Goal: Task Accomplishment & Management: Use online tool/utility

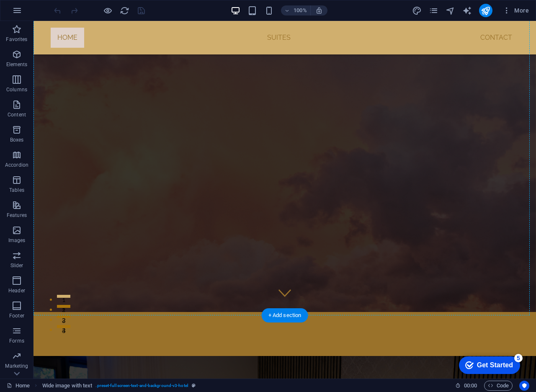
scroll to position [60, 0]
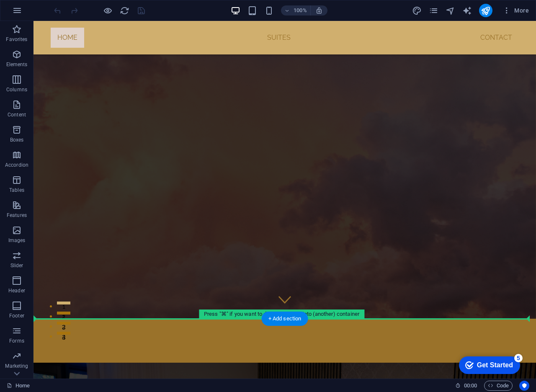
drag, startPoint x: 130, startPoint y: 112, endPoint x: 94, endPoint y: 324, distance: 215.5
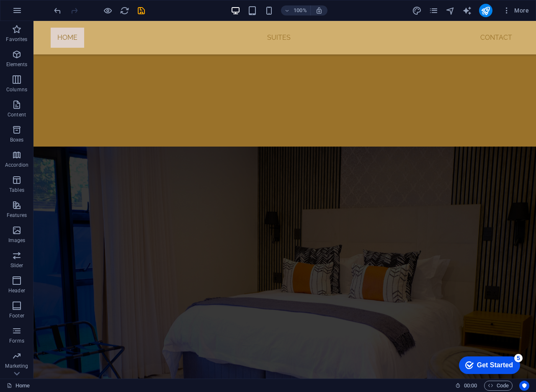
scroll to position [418, 0]
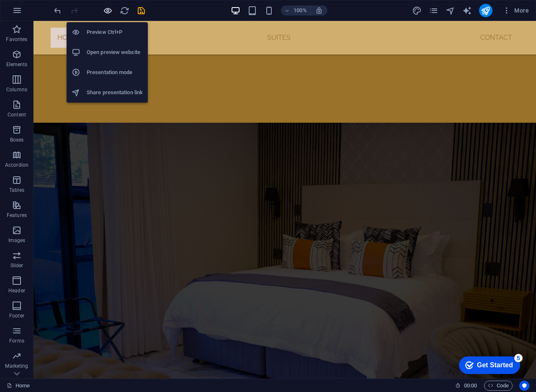
click at [109, 13] on icon "button" at bounding box center [108, 11] width 10 height 10
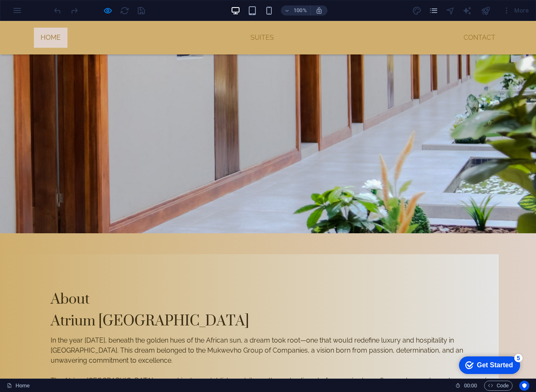
scroll to position [1051, 0]
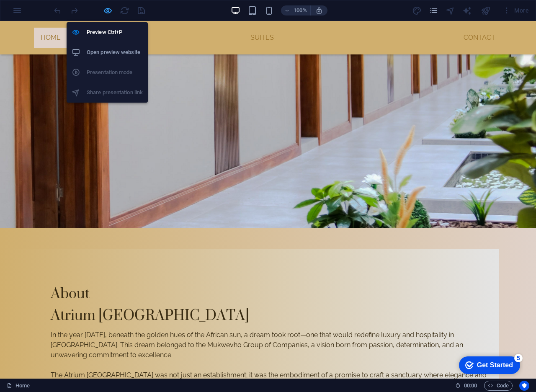
click at [104, 11] on icon "button" at bounding box center [108, 11] width 10 height 10
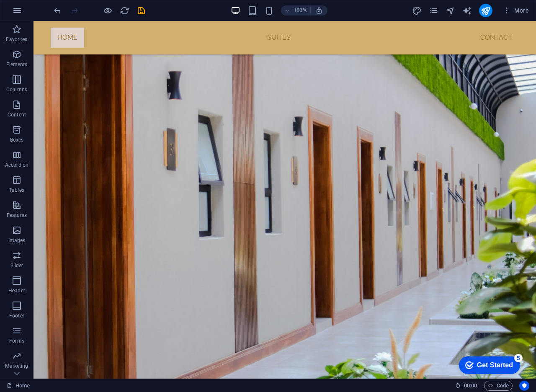
scroll to position [862, 0]
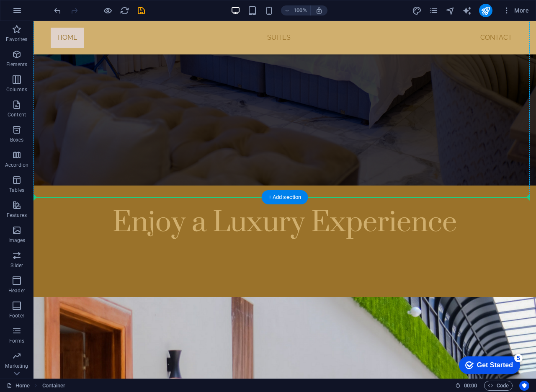
scroll to position [576, 0]
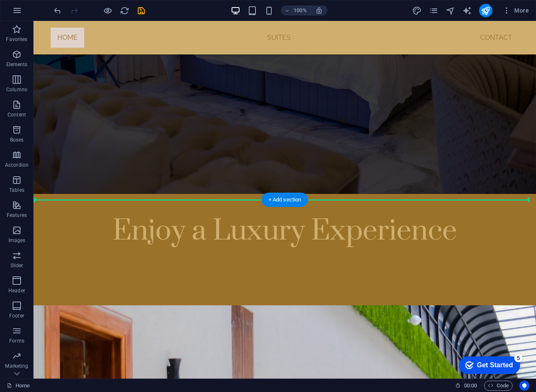
drag, startPoint x: 104, startPoint y: 160, endPoint x: 73, endPoint y: 208, distance: 57.3
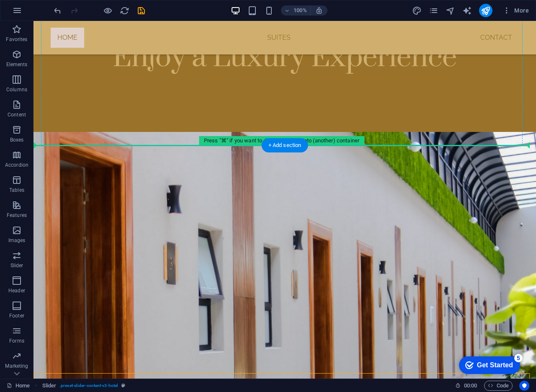
scroll to position [729, 0]
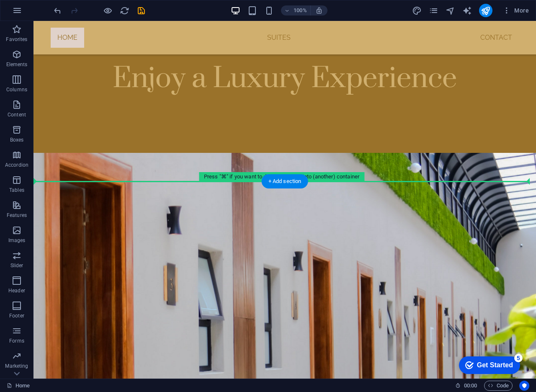
drag, startPoint x: 89, startPoint y: 113, endPoint x: 53, endPoint y: 187, distance: 82.3
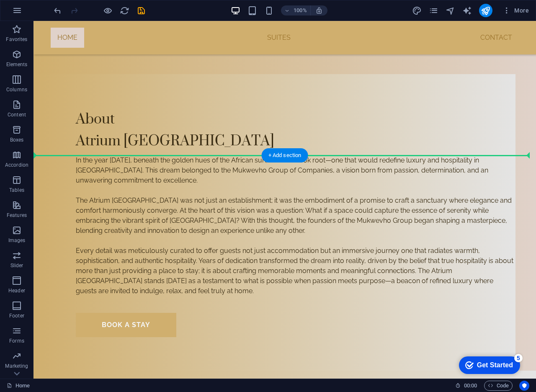
scroll to position [1220, 0]
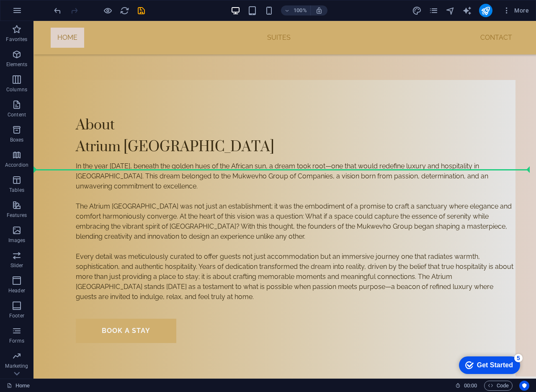
drag, startPoint x: 96, startPoint y: 197, endPoint x: 52, endPoint y: 177, distance: 47.8
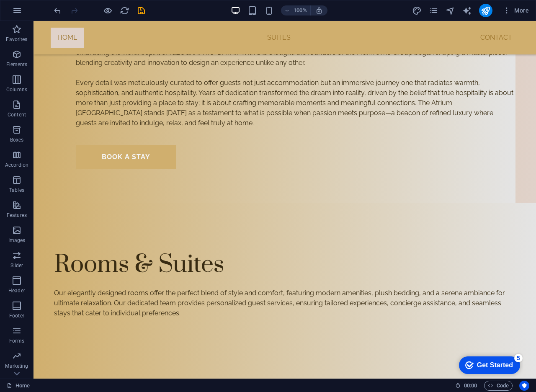
scroll to position [1361, 0]
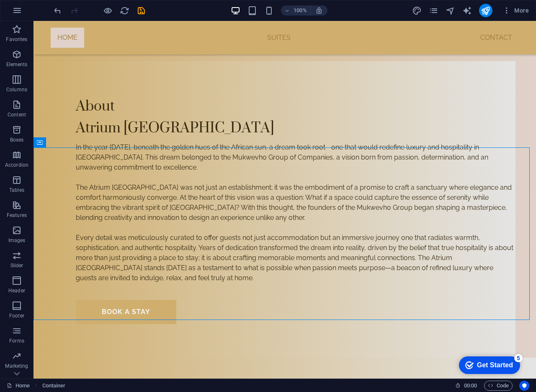
scroll to position [1233, 0]
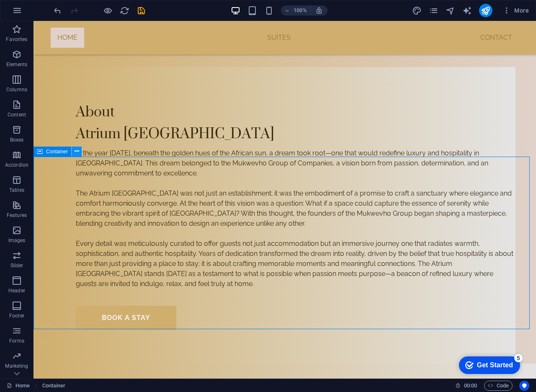
click at [78, 153] on icon at bounding box center [77, 151] width 5 height 9
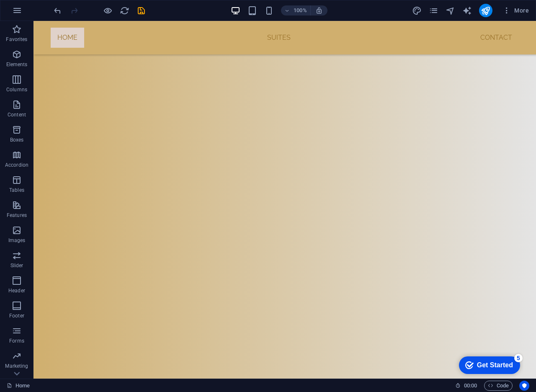
scroll to position [2019, 0]
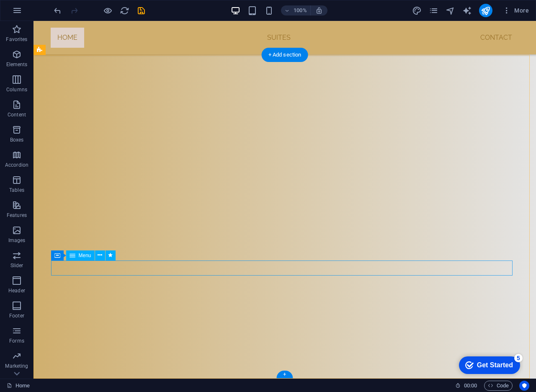
select select
select select "1"
select select
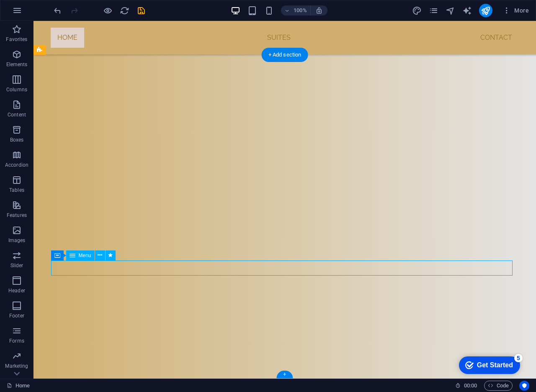
select select "2"
select select
select select "3"
select select
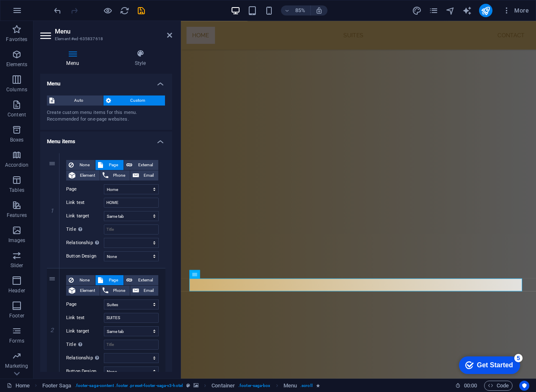
scroll to position [1973, 0]
drag, startPoint x: 170, startPoint y: 205, endPoint x: 164, endPoint y: 254, distance: 49.3
click at [164, 254] on div "1 None Page External Element Phone Email Page Home Suites Experiences Contact L…" at bounding box center [106, 384] width 132 height 474
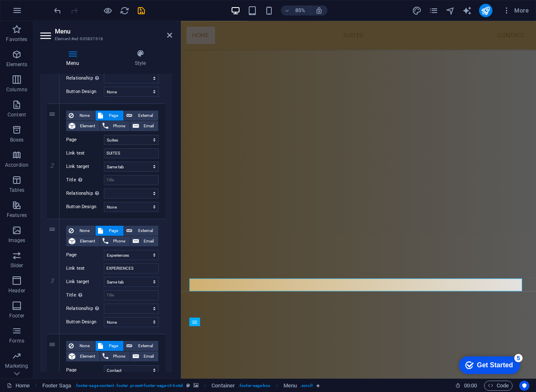
scroll to position [167, 0]
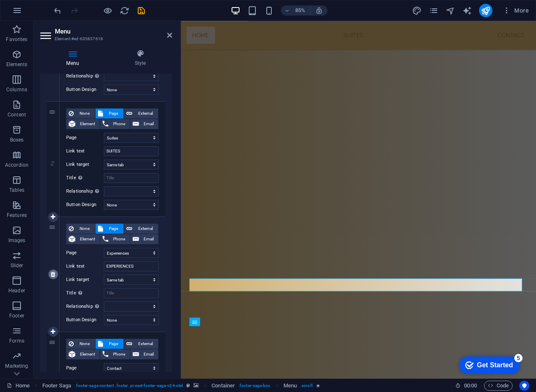
click at [54, 277] on icon at bounding box center [53, 275] width 5 height 6
select select
select select "3"
type input "CONTACT"
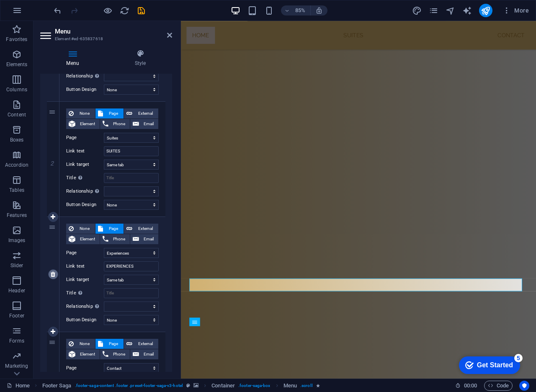
select select
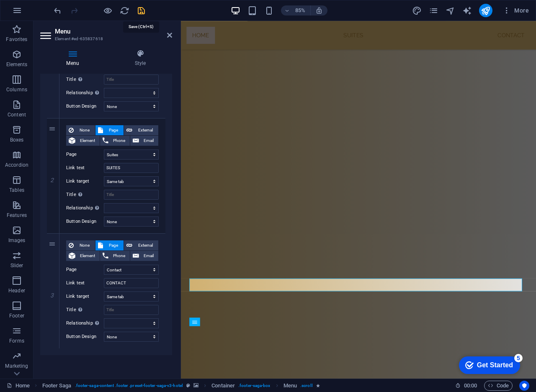
click at [140, 8] on icon "save" at bounding box center [142, 11] width 10 height 10
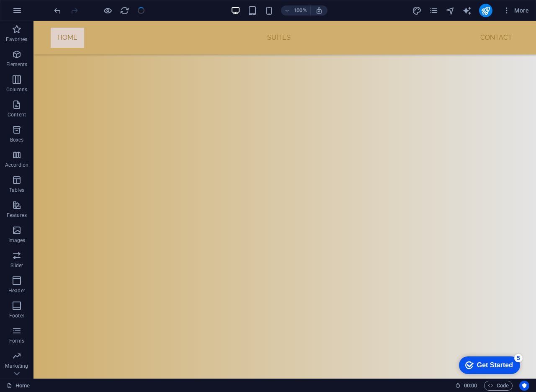
scroll to position [2019, 0]
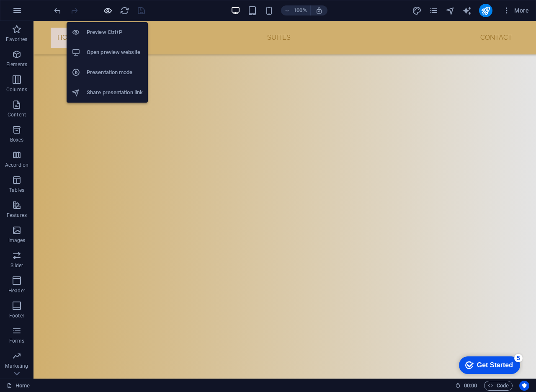
click at [110, 10] on icon "button" at bounding box center [108, 11] width 10 height 10
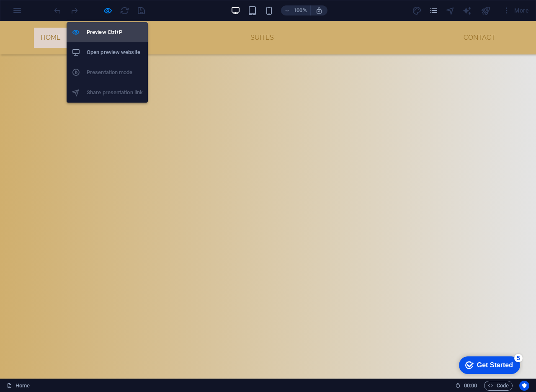
scroll to position [1894, 0]
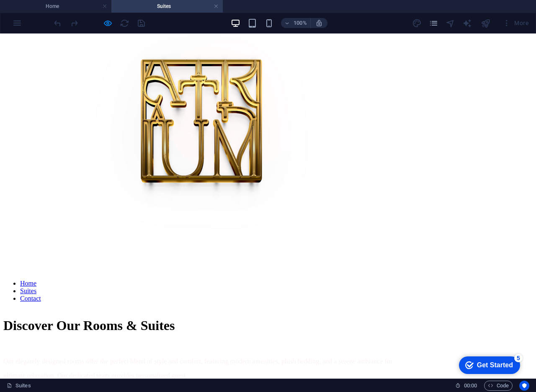
scroll to position [599, 0]
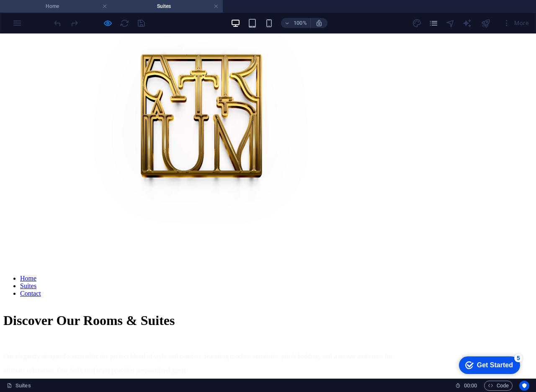
click at [67, 3] on h4 "Home" at bounding box center [55, 6] width 111 height 9
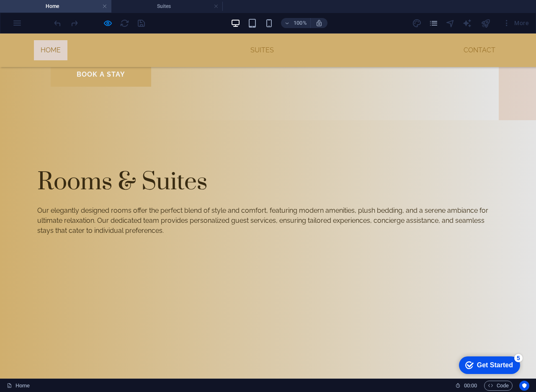
scroll to position [0, 0]
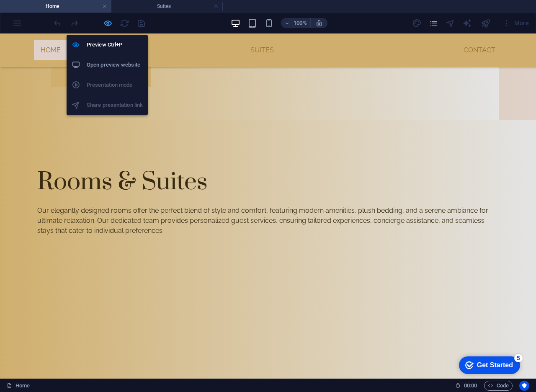
click at [105, 21] on icon "button" at bounding box center [108, 23] width 10 height 10
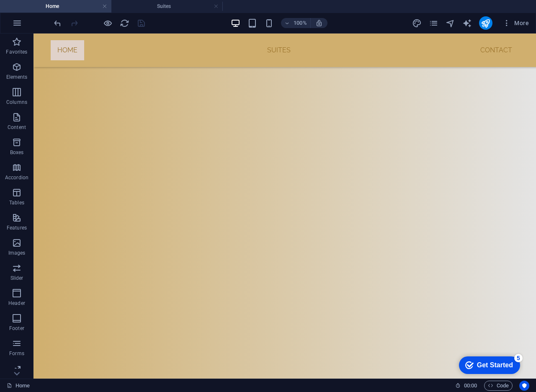
scroll to position [2019, 0]
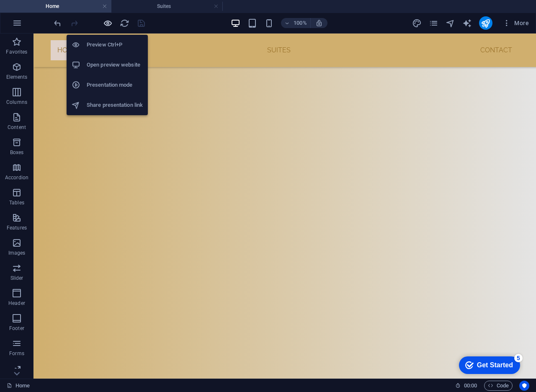
click at [110, 23] on icon "button" at bounding box center [108, 23] width 10 height 10
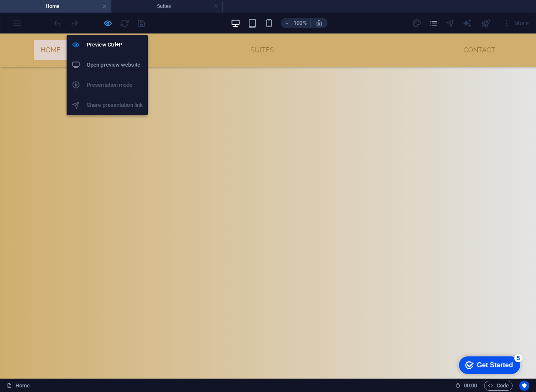
scroll to position [1894, 0]
click at [110, 26] on icon "button" at bounding box center [108, 23] width 10 height 10
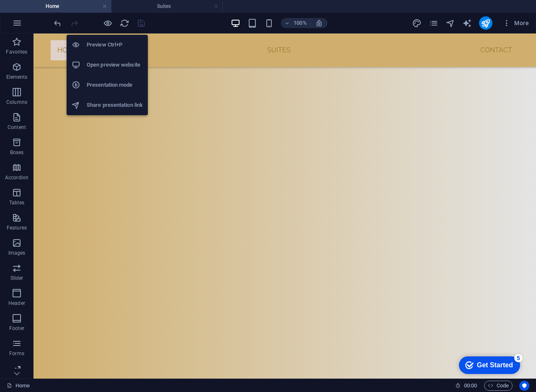
scroll to position [2019, 0]
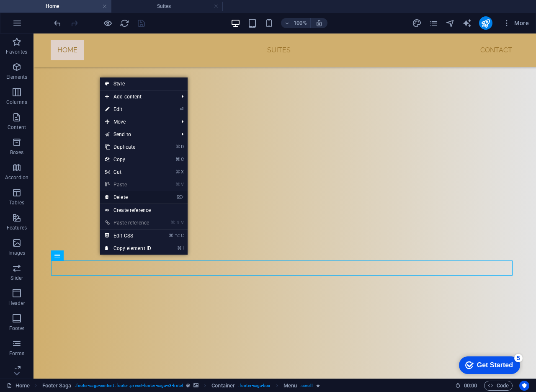
click at [135, 197] on link "⌦ Delete" at bounding box center [128, 197] width 56 height 13
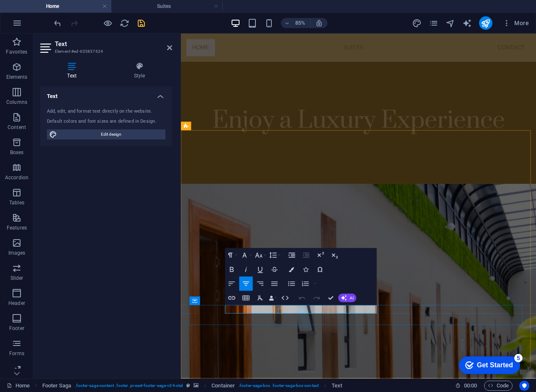
scroll to position [1949, 0]
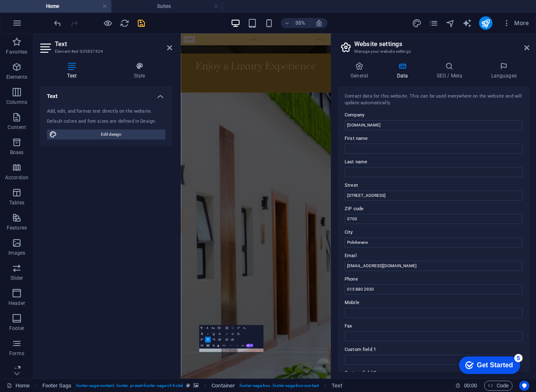
click at [225, 333] on icon "button" at bounding box center [226, 334] width 2 height 2
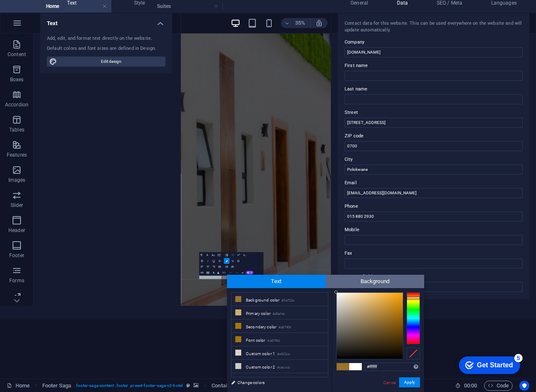
drag, startPoint x: 340, startPoint y: 298, endPoint x: 332, endPoint y: 288, distance: 13.7
click at [332, 288] on div "Text Background less Background color #9a722a Primary color #d0af6e Secondary c…" at bounding box center [325, 333] width 197 height 117
type input "#f5f5f5"
click at [336, 295] on div at bounding box center [336, 294] width 3 height 3
click at [402, 368] on button "Apply" at bounding box center [409, 383] width 21 height 10
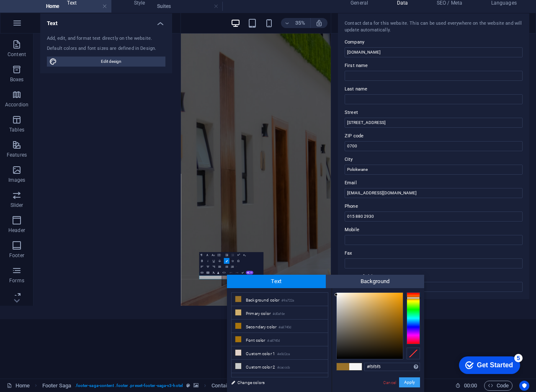
scroll to position [0, 0]
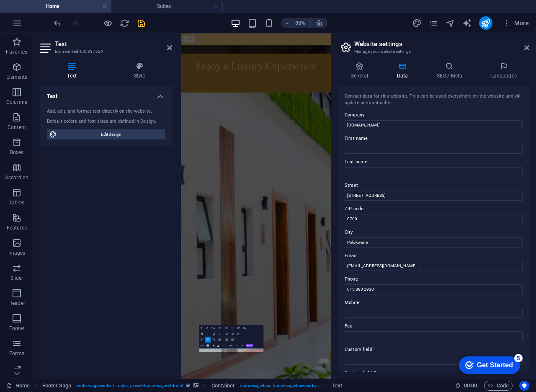
click at [149, 26] on div "35% More" at bounding box center [292, 22] width 480 height 13
click at [142, 26] on icon "save" at bounding box center [142, 23] width 10 height 10
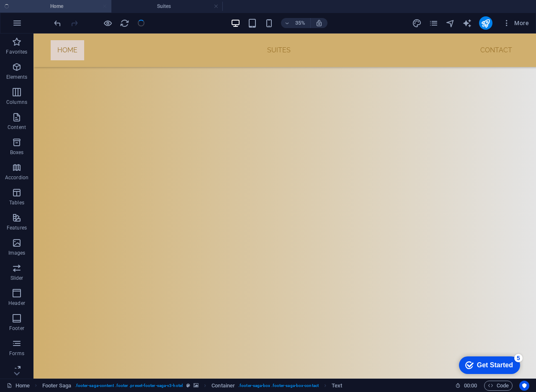
scroll to position [1987, 0]
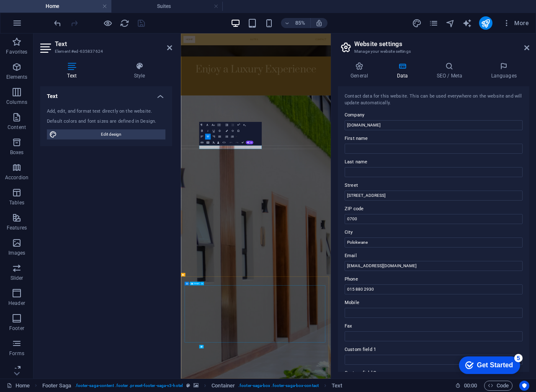
scroll to position [1949, 0]
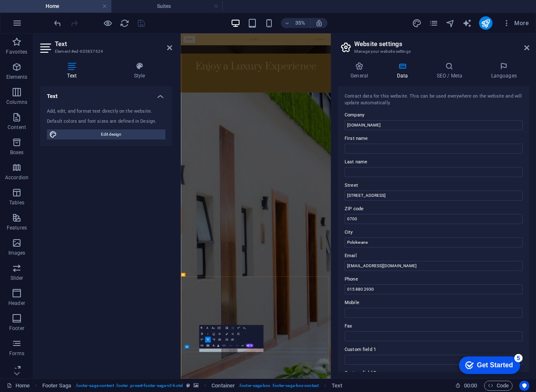
click at [226, 333] on icon "button" at bounding box center [226, 334] width 2 height 2
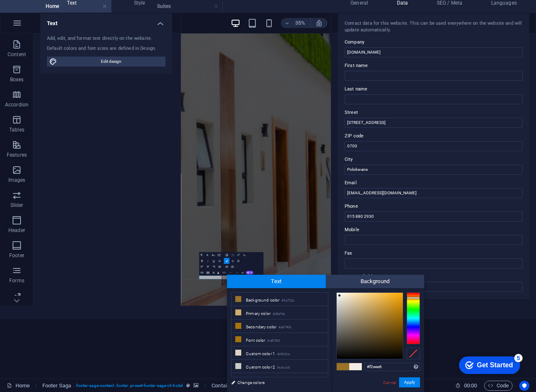
click at [340, 296] on div at bounding box center [370, 326] width 66 height 66
click at [337, 295] on div at bounding box center [337, 295] width 3 height 3
click at [403, 368] on button "Apply" at bounding box center [409, 383] width 21 height 10
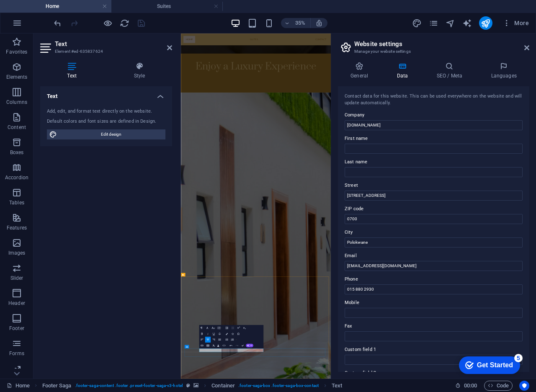
click at [228, 333] on button "Colors" at bounding box center [226, 334] width 5 height 6
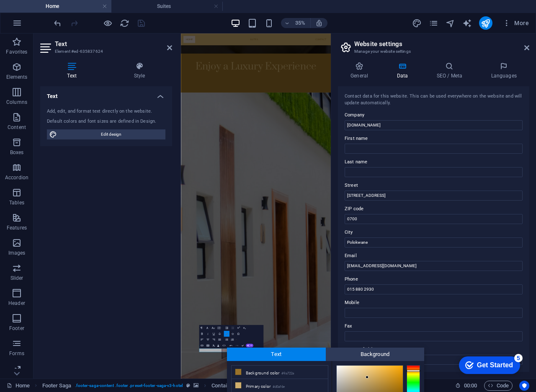
scroll to position [73, 0]
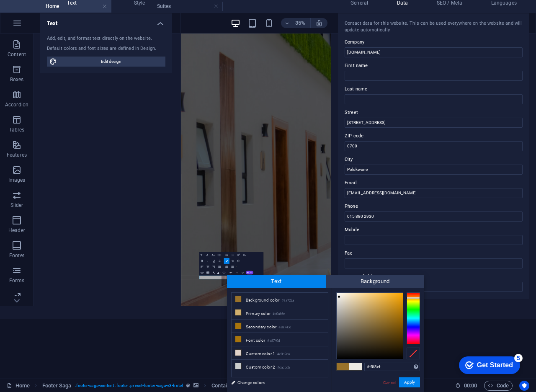
type input "#f7f5f0"
click at [338, 295] on div at bounding box center [370, 326] width 66 height 66
click at [404, 368] on button "Apply" at bounding box center [409, 383] width 21 height 10
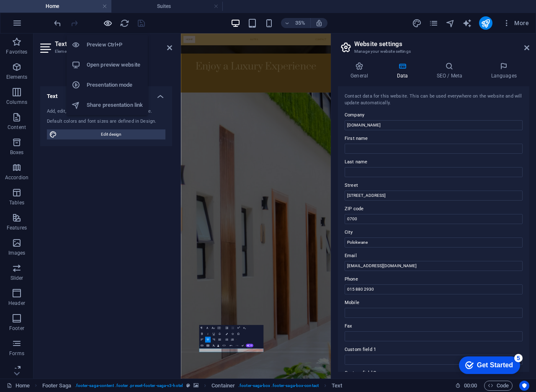
click at [108, 24] on icon "button" at bounding box center [108, 23] width 10 height 10
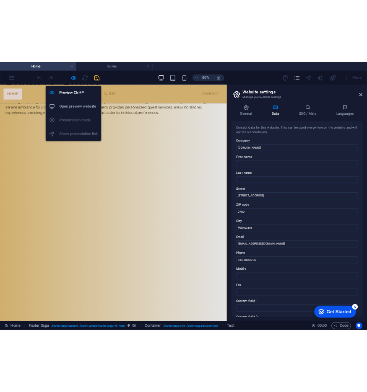
scroll to position [1797, 0]
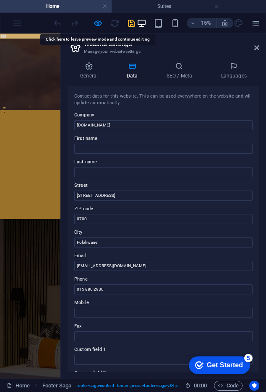
scroll to position [1793, 0]
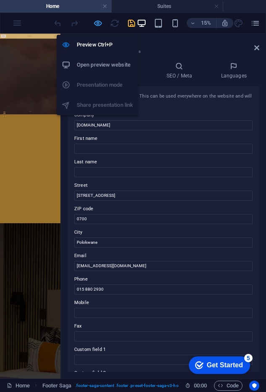
click at [96, 27] on icon "button" at bounding box center [98, 23] width 10 height 10
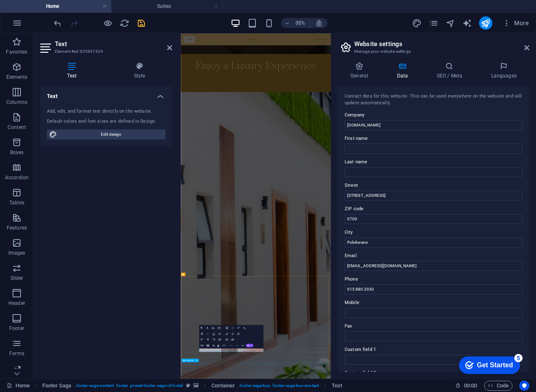
scroll to position [1949, 0]
drag, startPoint x: 170, startPoint y: 47, endPoint x: 176, endPoint y: 35, distance: 13.7
click at [170, 47] on icon at bounding box center [169, 47] width 5 height 7
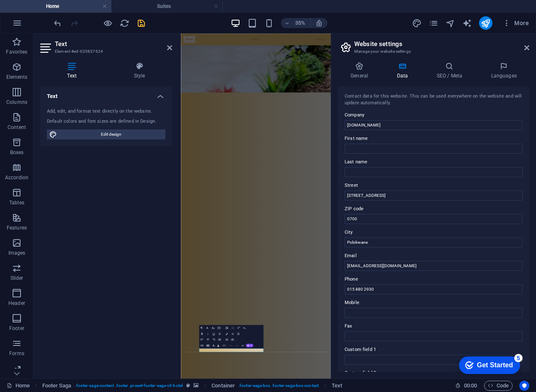
scroll to position [1947, 0]
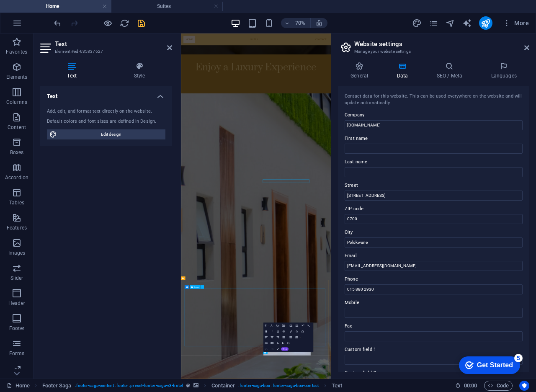
scroll to position [1939, 0]
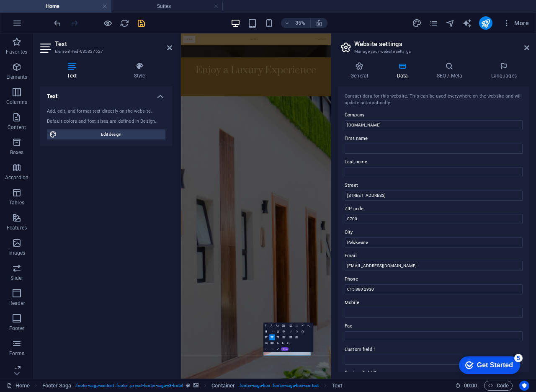
click at [291, 332] on icon "button" at bounding box center [291, 332] width 2 height 2
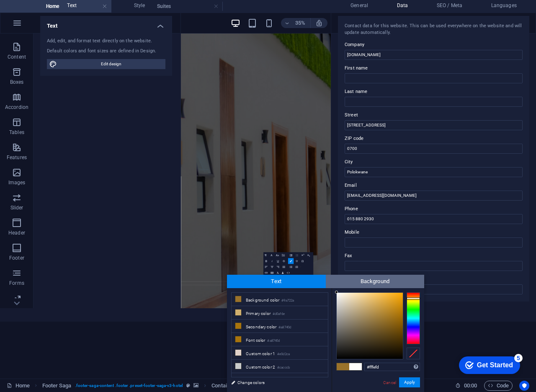
drag, startPoint x: 339, startPoint y: 297, endPoint x: 337, endPoint y: 288, distance: 9.9
click at [337, 288] on div "Text Background less Background color #9a722a Primary color #d0af6e Secondary c…" at bounding box center [325, 333] width 197 height 117
type input "#f3efe9"
click at [339, 296] on div at bounding box center [338, 295] width 3 height 3
click at [401, 368] on button "Apply" at bounding box center [409, 383] width 21 height 10
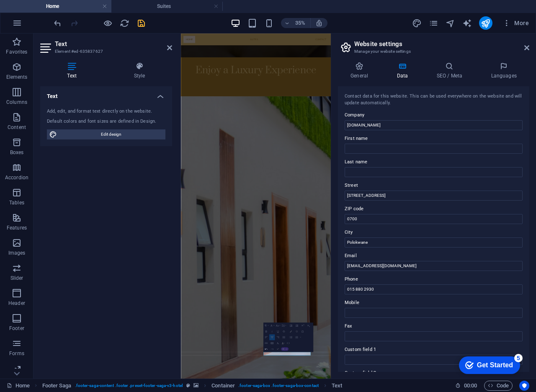
scroll to position [0, 0]
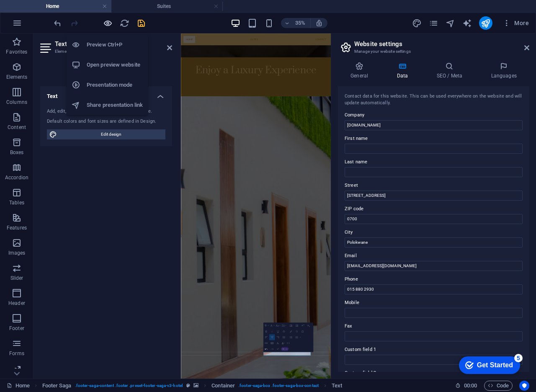
click at [109, 26] on icon "button" at bounding box center [108, 23] width 10 height 10
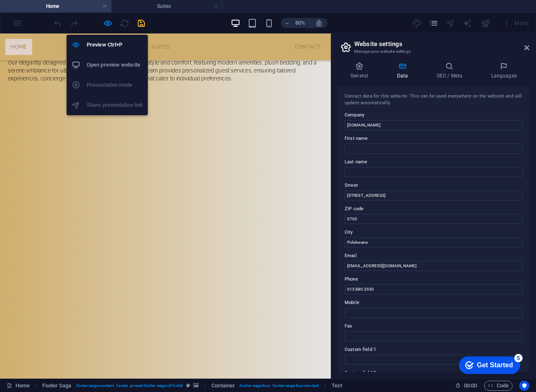
scroll to position [1797, 0]
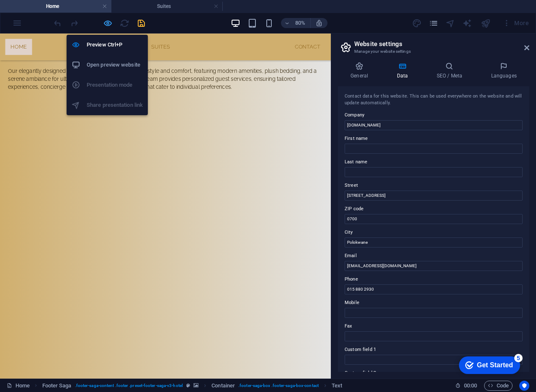
click at [109, 25] on icon "button" at bounding box center [108, 23] width 10 height 10
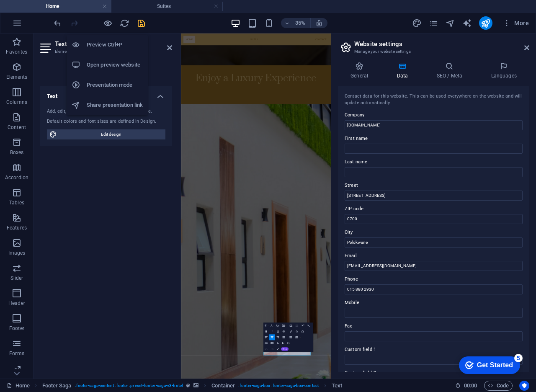
scroll to position [1939, 0]
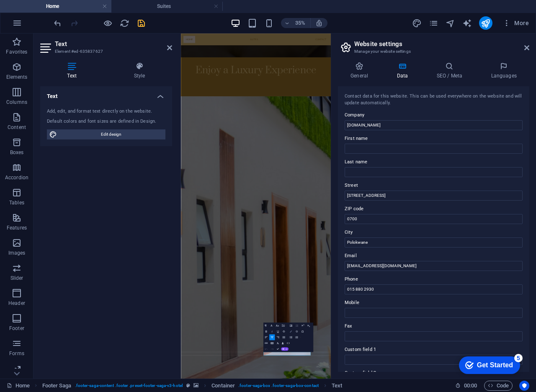
click at [292, 331] on icon "button" at bounding box center [291, 332] width 2 height 2
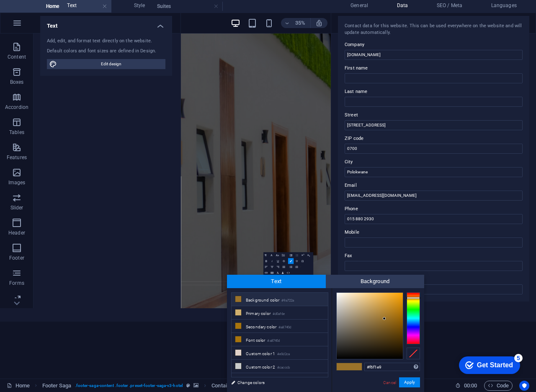
click at [340, 295] on div at bounding box center [370, 326] width 66 height 66
type input "#f6f4f0"
click at [338, 295] on div at bounding box center [339, 294] width 3 height 3
click at [405, 368] on button "Apply" at bounding box center [409, 383] width 21 height 10
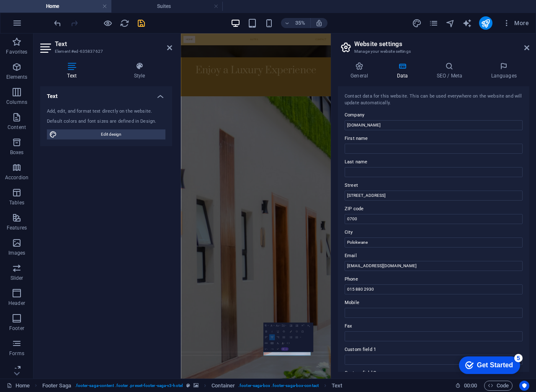
scroll to position [0, 0]
click at [168, 49] on icon at bounding box center [169, 47] width 5 height 7
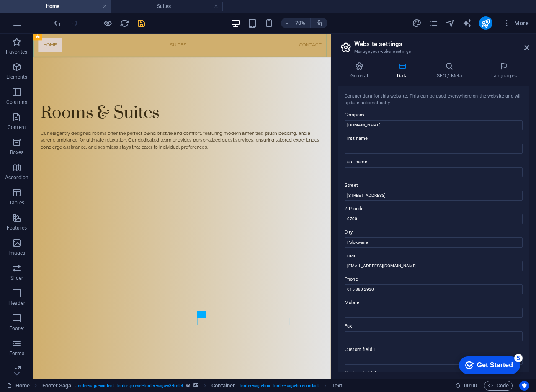
scroll to position [1947, 0]
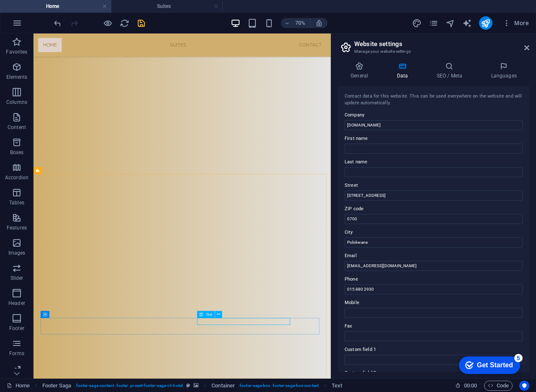
click at [207, 316] on span "Text" at bounding box center [209, 314] width 6 height 3
click at [220, 316] on button at bounding box center [218, 314] width 7 height 7
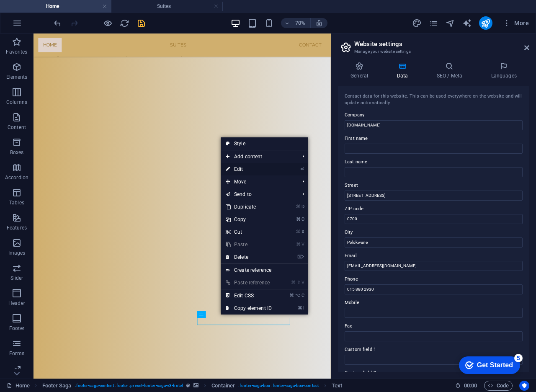
click at [245, 168] on link "⏎ Edit" at bounding box center [249, 169] width 56 height 13
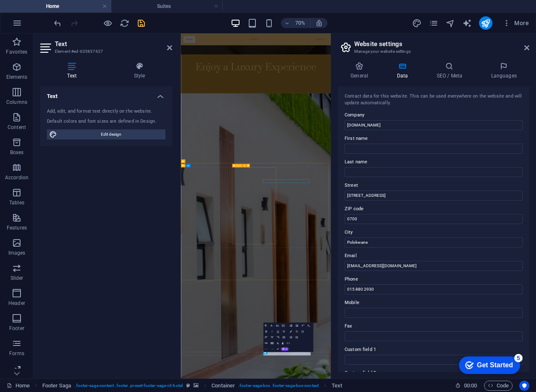
scroll to position [1939, 0]
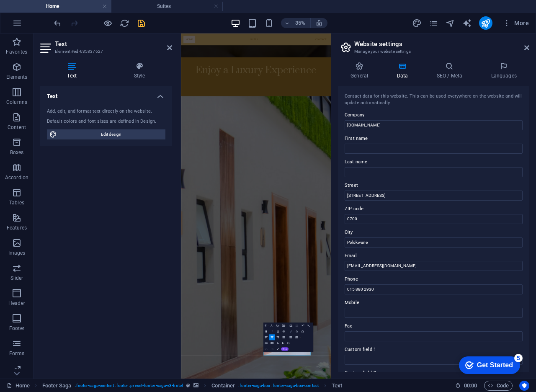
click at [292, 332] on icon "button" at bounding box center [291, 332] width 2 height 2
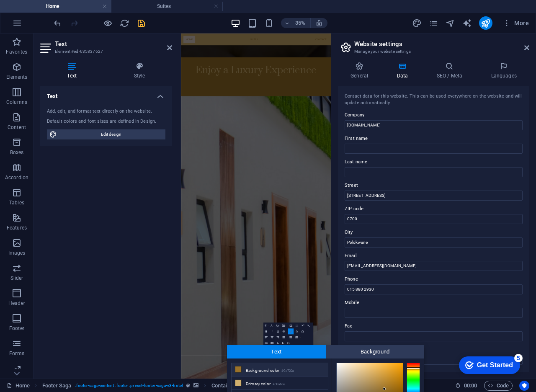
scroll to position [70, 0]
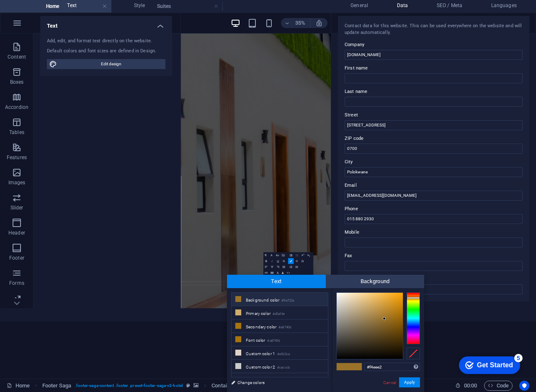
click at [342, 295] on div at bounding box center [370, 326] width 66 height 66
click at [340, 295] on div at bounding box center [341, 295] width 3 height 3
click at [346, 368] on span at bounding box center [343, 366] width 13 height 7
drag, startPoint x: 342, startPoint y: 301, endPoint x: 337, endPoint y: 293, distance: 8.8
click at [337, 293] on div at bounding box center [370, 326] width 66 height 66
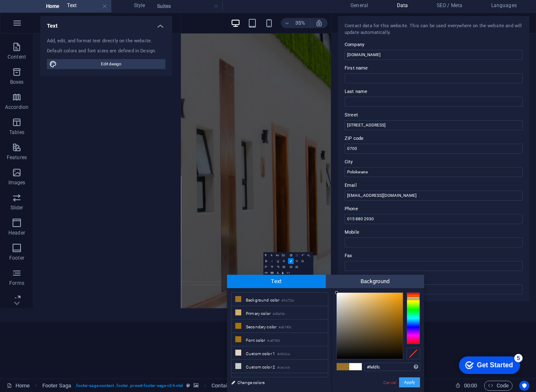
click at [416, 368] on button "Apply" at bounding box center [409, 383] width 21 height 10
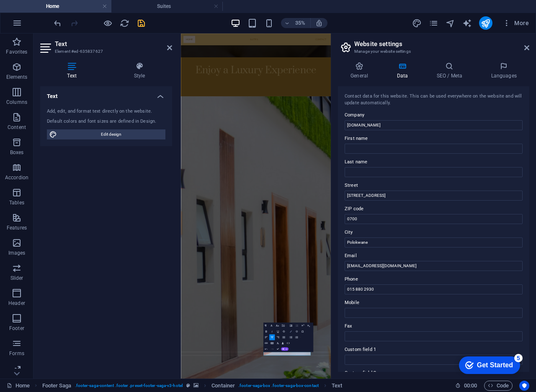
click at [292, 332] on button "Colors" at bounding box center [290, 332] width 5 height 6
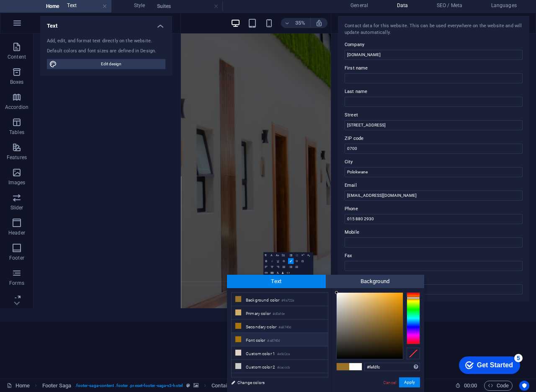
click at [240, 339] on icon at bounding box center [239, 340] width 6 height 6
click at [337, 298] on div at bounding box center [370, 326] width 66 height 66
type input "#f9f7f4"
drag, startPoint x: 337, startPoint y: 298, endPoint x: 338, endPoint y: 294, distance: 4.2
click at [338, 294] on div at bounding box center [337, 294] width 3 height 3
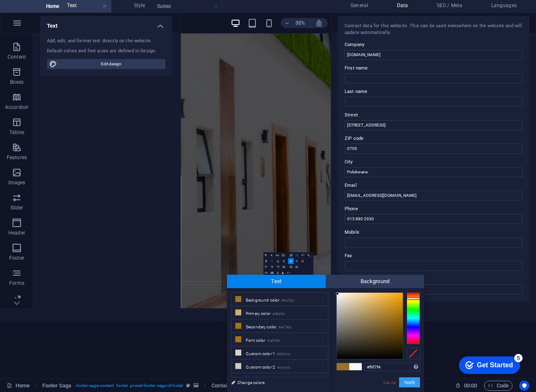
click at [406, 368] on button "Apply" at bounding box center [409, 383] width 21 height 10
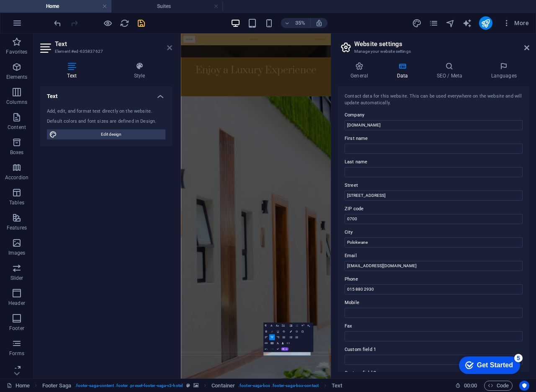
click at [167, 45] on icon at bounding box center [169, 47] width 5 height 7
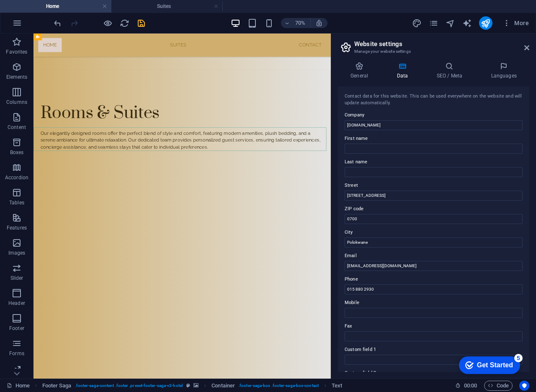
scroll to position [1947, 0]
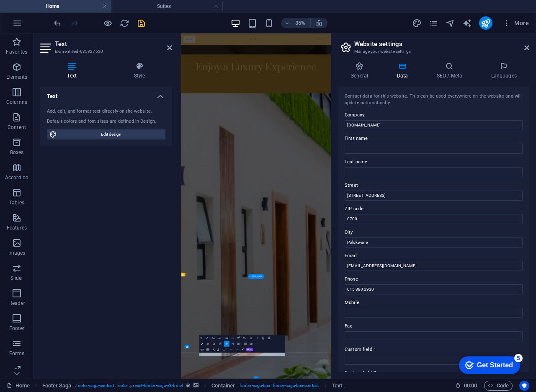
scroll to position [1949, 0]
click at [0, 0] on html "[DOMAIN_NAME] Home Suites Favorites Elements Columns Content Boxes Accordion Ta…" at bounding box center [268, 196] width 536 height 392
click at [202, 343] on icon "button" at bounding box center [202, 344] width 2 height 2
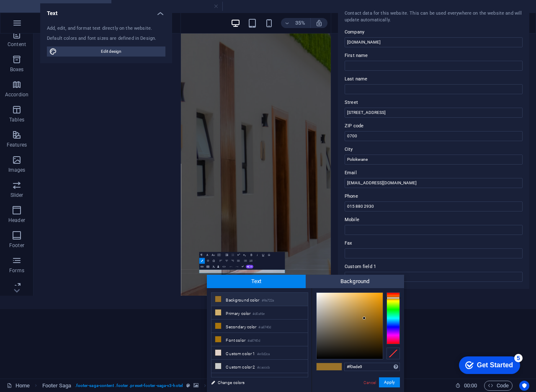
click at [319, 296] on div at bounding box center [350, 326] width 66 height 66
type input "#fdfbf7"
click at [318, 293] on div at bounding box center [317, 293] width 3 height 3
click at [394, 368] on button "Apply" at bounding box center [389, 383] width 21 height 10
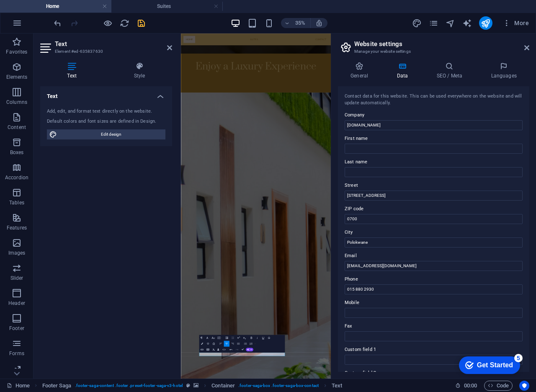
scroll to position [0, 0]
click at [141, 21] on icon "save" at bounding box center [142, 23] width 10 height 10
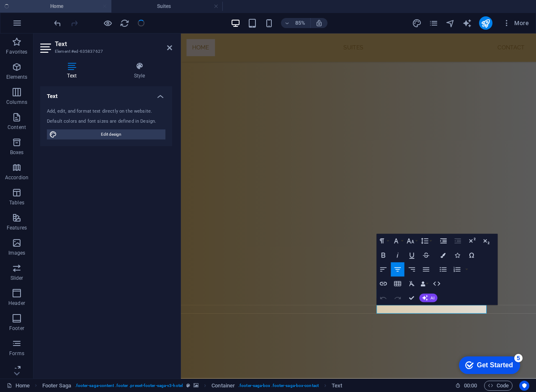
scroll to position [1941, 0]
click at [446, 253] on button "Colors" at bounding box center [443, 256] width 13 height 14
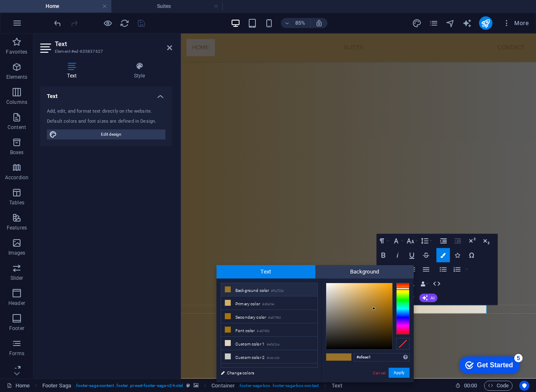
click at [330, 287] on div at bounding box center [360, 316] width 66 height 66
click at [329, 285] on div at bounding box center [328, 285] width 3 height 3
click at [241, 329] on li "Font color #a8740d" at bounding box center [269, 330] width 96 height 13
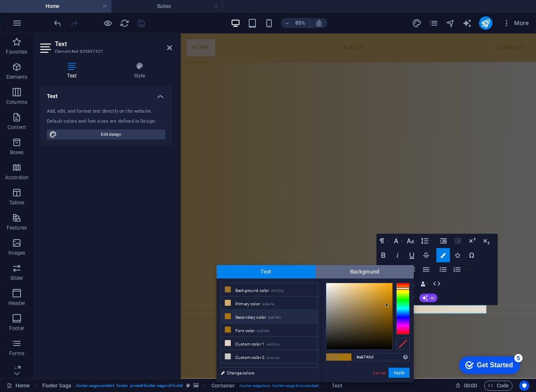
click at [339, 274] on span "Background" at bounding box center [365, 271] width 99 height 13
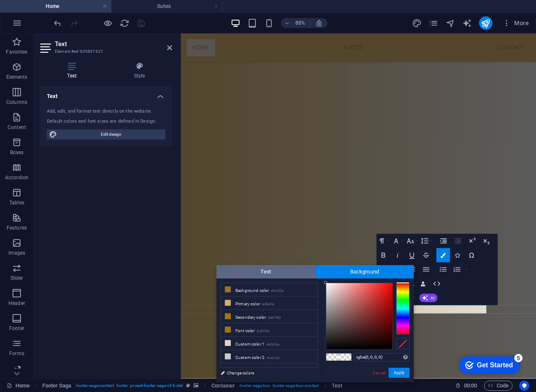
click at [247, 275] on span "Text" at bounding box center [266, 271] width 99 height 13
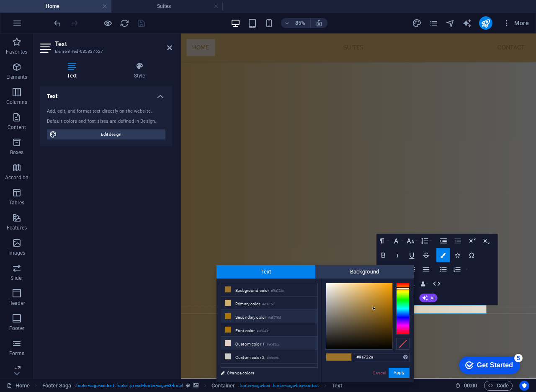
click at [268, 344] on li "Custom color 1 #e0d2ca" at bounding box center [269, 343] width 96 height 13
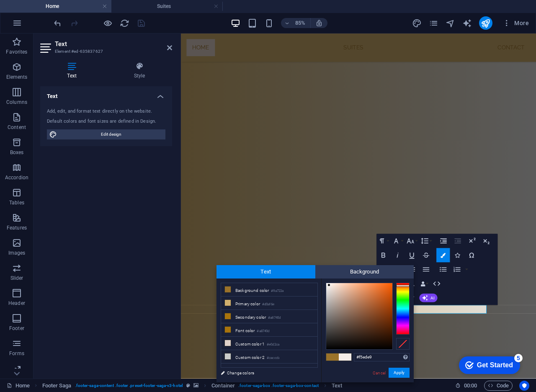
click at [329, 285] on div at bounding box center [360, 316] width 66 height 66
click at [329, 285] on div at bounding box center [329, 285] width 3 height 3
click at [329, 286] on div at bounding box center [328, 285] width 3 height 3
click at [245, 359] on li "Custom color 2 #cacccb" at bounding box center [269, 356] width 96 height 13
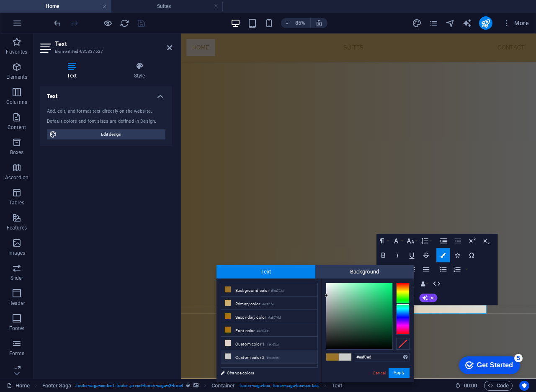
click at [328, 287] on div at bounding box center [360, 316] width 66 height 66
click at [328, 285] on div at bounding box center [328, 284] width 3 height 3
click at [331, 358] on span at bounding box center [333, 357] width 13 height 7
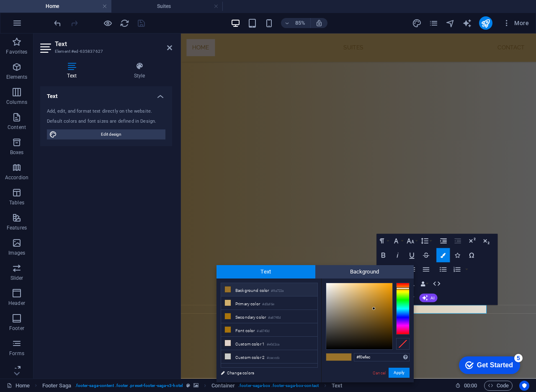
click at [327, 287] on div at bounding box center [360, 316] width 66 height 66
click at [328, 287] on div at bounding box center [327, 286] width 3 height 3
type input "#fbf8f2"
click at [329, 284] on div at bounding box center [328, 284] width 3 height 3
click at [401, 368] on button "Apply" at bounding box center [399, 373] width 21 height 10
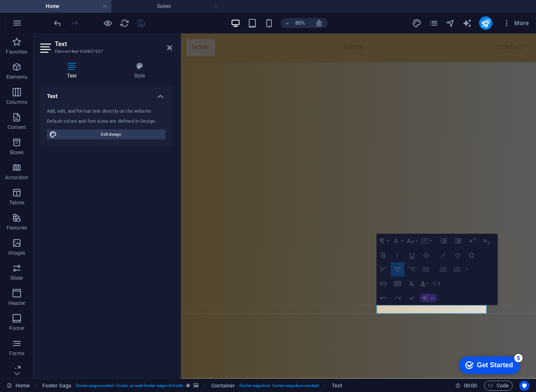
click at [446, 256] on button "Colors" at bounding box center [443, 256] width 13 height 14
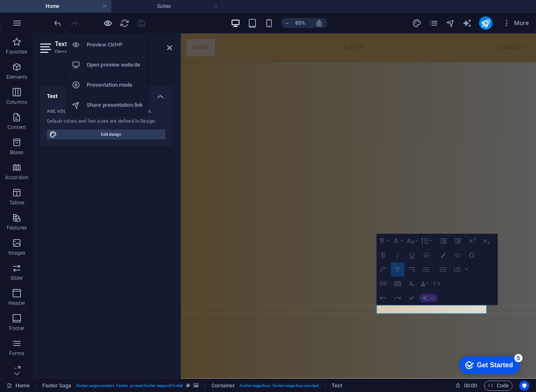
click at [111, 25] on icon "button" at bounding box center [108, 23] width 10 height 10
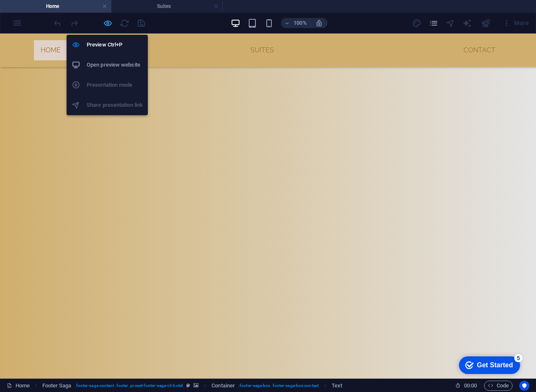
scroll to position [1863, 0]
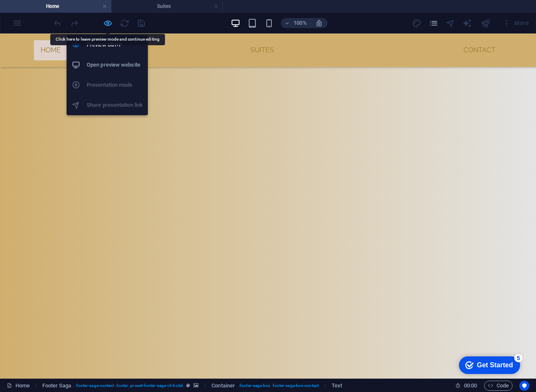
click at [108, 21] on icon "button" at bounding box center [108, 23] width 10 height 10
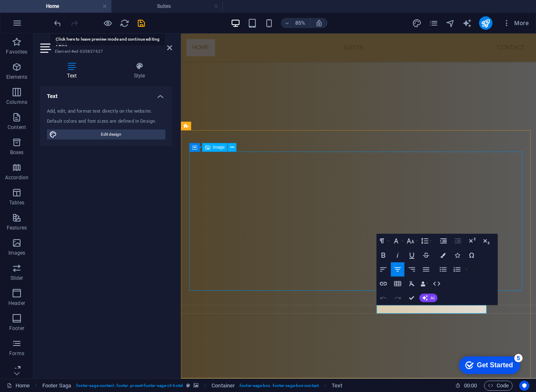
scroll to position [1941, 0]
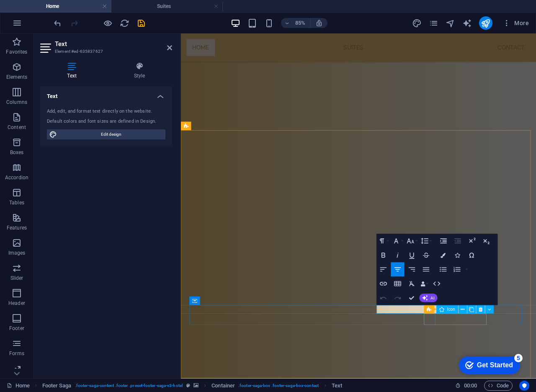
select select "xMidYMid"
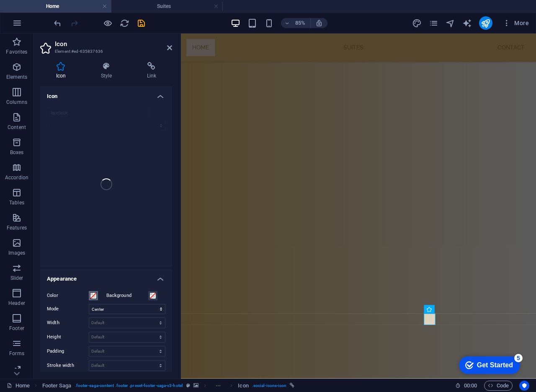
click at [94, 298] on span at bounding box center [93, 296] width 7 height 7
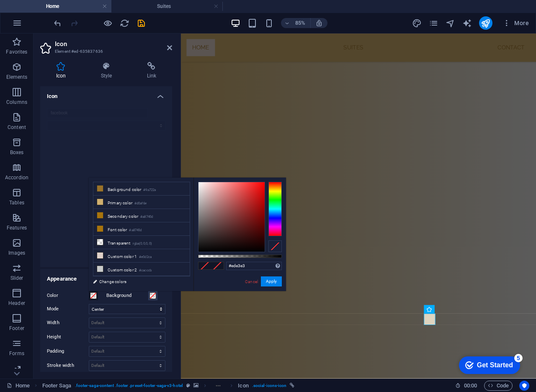
click at [201, 187] on div at bounding box center [232, 217] width 66 height 70
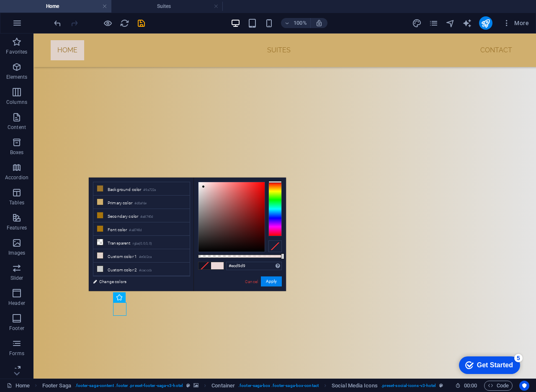
click at [204, 187] on div at bounding box center [232, 217] width 66 height 70
type input "#ece4e4"
click at [200, 187] on div at bounding box center [232, 217] width 66 height 70
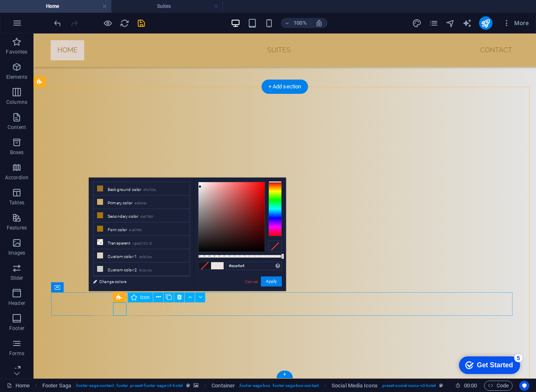
select select "xMidYMid"
select select "px"
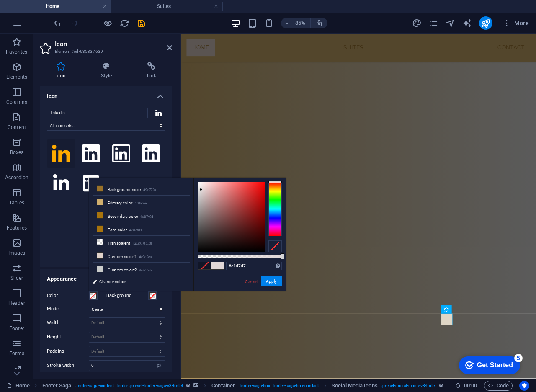
click at [201, 190] on div at bounding box center [232, 217] width 66 height 70
type input "#fefafa"
drag, startPoint x: 203, startPoint y: 188, endPoint x: 200, endPoint y: 182, distance: 7.0
click at [200, 182] on div at bounding box center [232, 217] width 66 height 70
click at [270, 282] on button "Apply" at bounding box center [271, 282] width 21 height 10
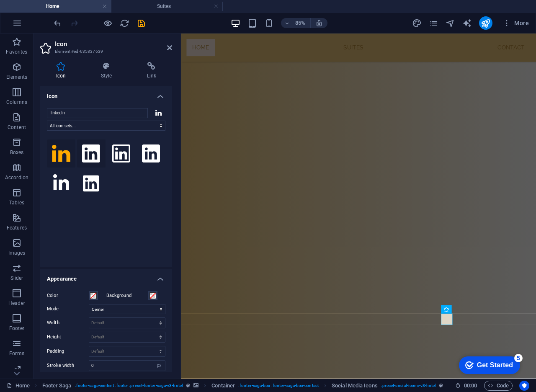
click at [96, 153] on icon at bounding box center [91, 154] width 18 height 18
click at [93, 296] on span at bounding box center [93, 296] width 7 height 7
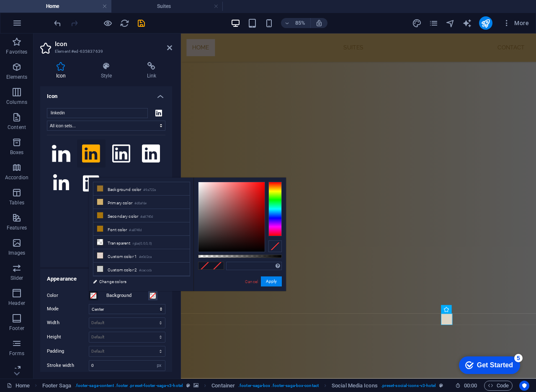
type input "#f1e6e6"
click at [201, 186] on div at bounding box center [232, 217] width 66 height 70
click at [277, 282] on button "Apply" at bounding box center [271, 282] width 21 height 10
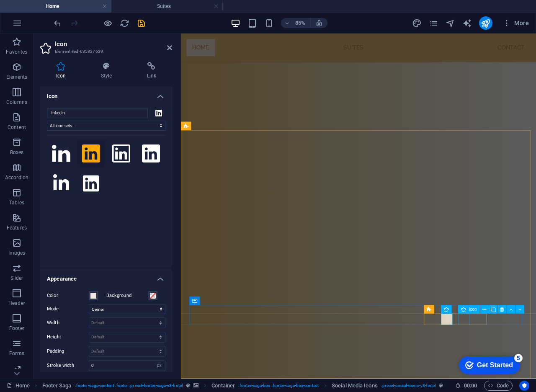
select select "xMidYMid"
select select "px"
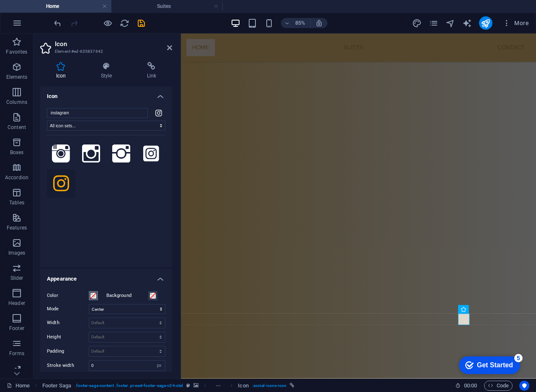
click at [96, 296] on span at bounding box center [93, 296] width 7 height 7
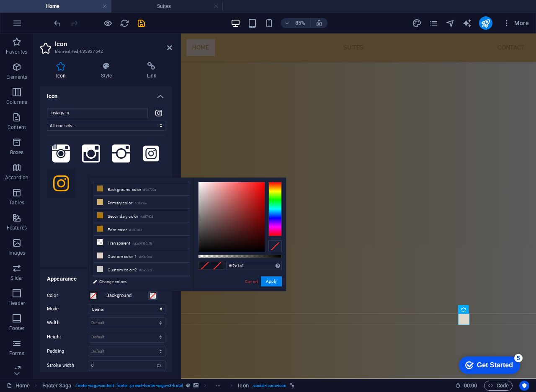
type input "#f2e3e3"
click at [202, 185] on div at bounding box center [232, 217] width 66 height 70
select select "xMidYMid"
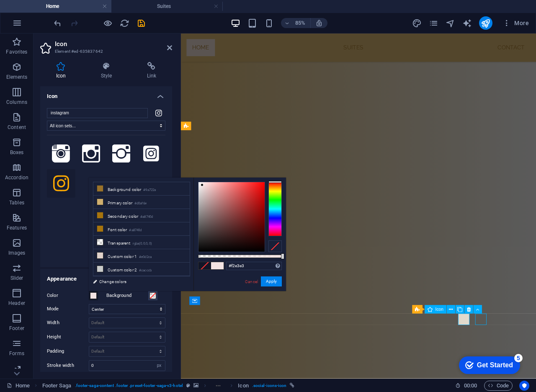
select select "px"
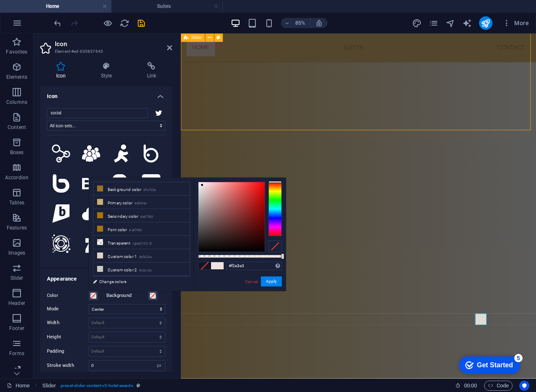
scroll to position [1711, 0]
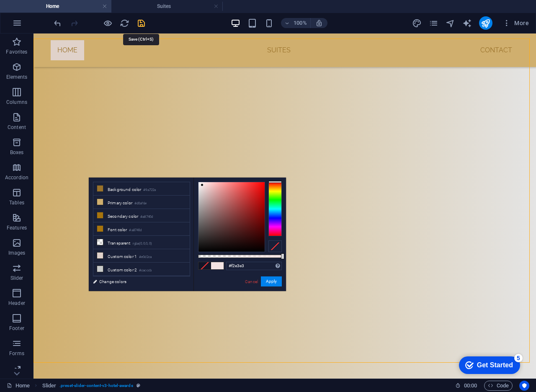
click at [140, 25] on icon "save" at bounding box center [142, 23] width 10 height 10
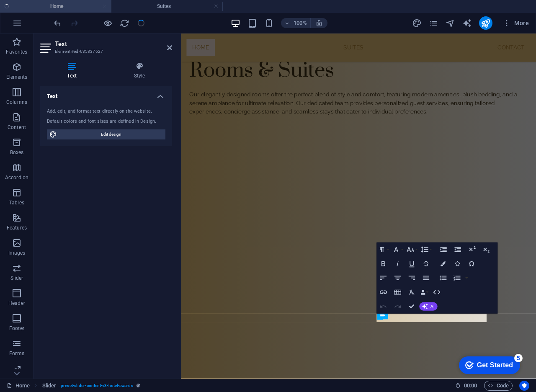
scroll to position [1931, 0]
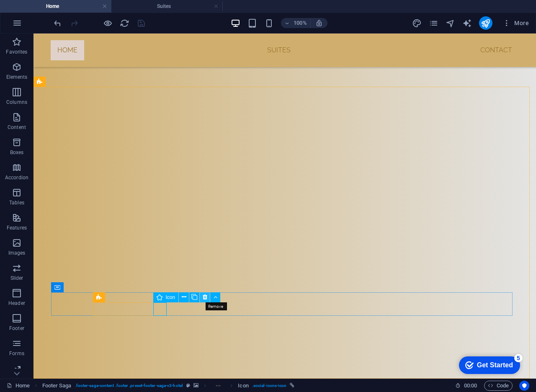
click at [207, 298] on button at bounding box center [205, 298] width 10 height 10
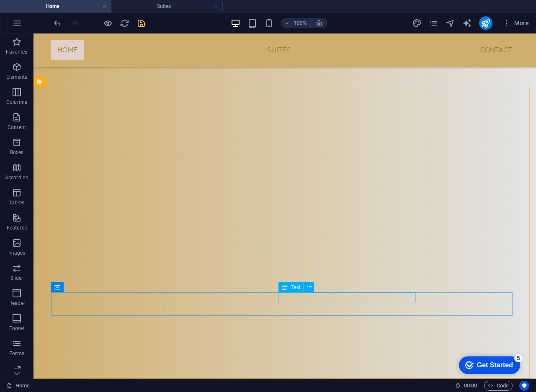
click at [293, 290] on span "Text" at bounding box center [295, 287] width 9 height 5
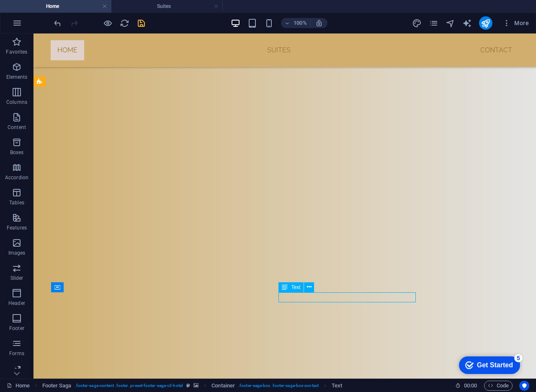
click at [293, 288] on span "Text" at bounding box center [295, 287] width 9 height 5
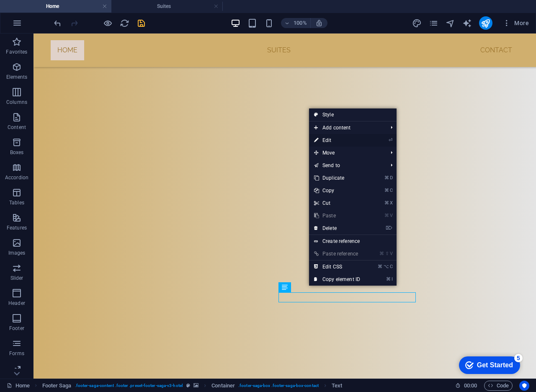
click at [331, 139] on link "⏎ Edit" at bounding box center [337, 140] width 56 height 13
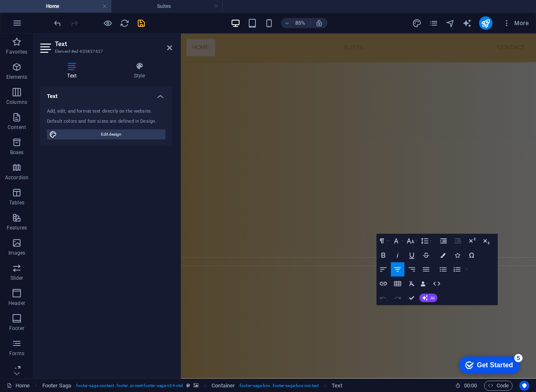
scroll to position [1941, 0]
drag, startPoint x: 539, startPoint y: 358, endPoint x: 415, endPoint y: 358, distance: 124.1
click at [446, 254] on button "Colors" at bounding box center [443, 256] width 13 height 14
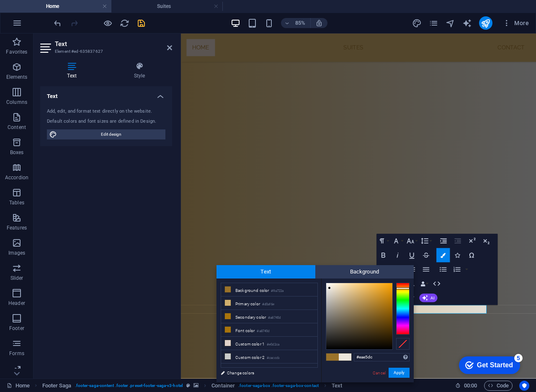
click at [330, 288] on div at bounding box center [360, 316] width 66 height 66
click at [327, 286] on div at bounding box center [360, 316] width 66 height 66
type input "#f8f5f0"
click at [328, 285] on div at bounding box center [328, 284] width 3 height 3
click at [402, 368] on button "Apply" at bounding box center [399, 373] width 21 height 10
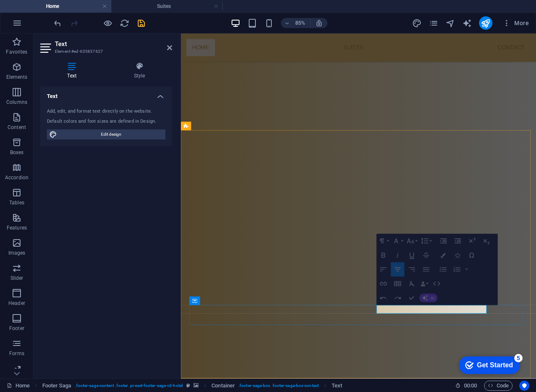
drag, startPoint x: 540, startPoint y: 358, endPoint x: 416, endPoint y: 358, distance: 124.1
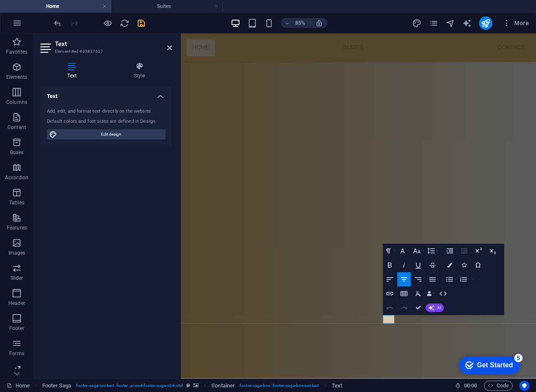
scroll to position [1931, 0]
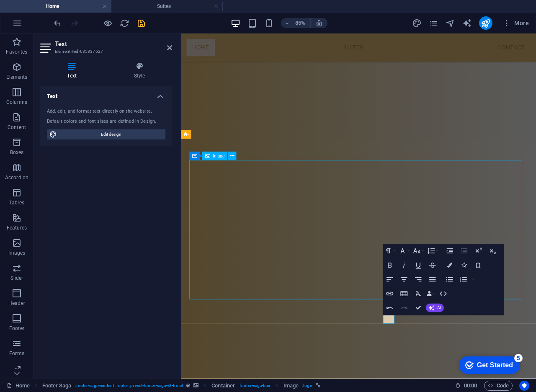
scroll to position [1977, 0]
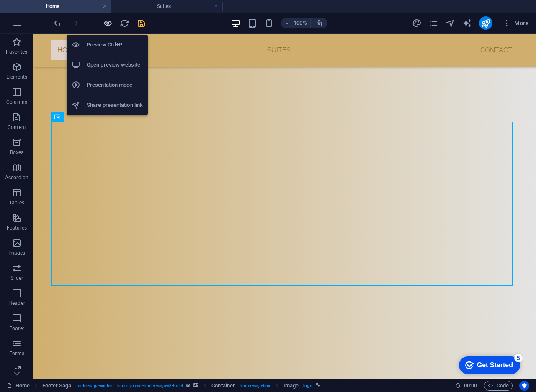
click at [106, 26] on icon "button" at bounding box center [108, 23] width 10 height 10
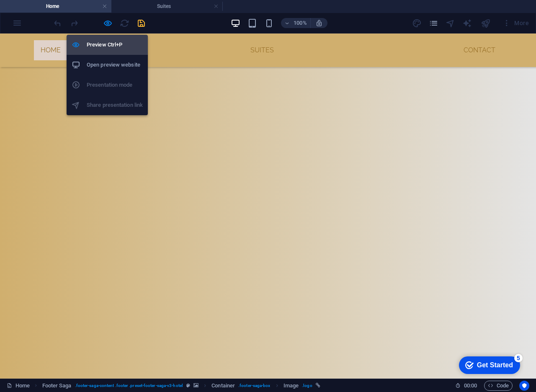
scroll to position [1853, 0]
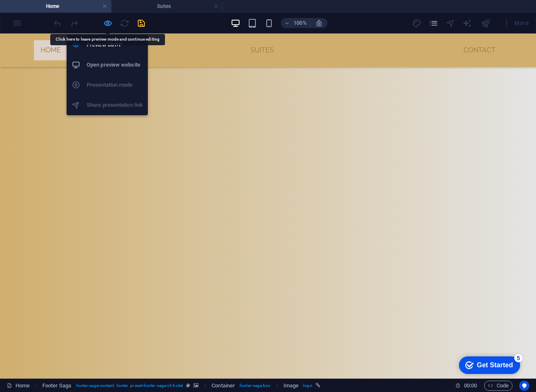
click at [108, 22] on icon "button" at bounding box center [108, 23] width 10 height 10
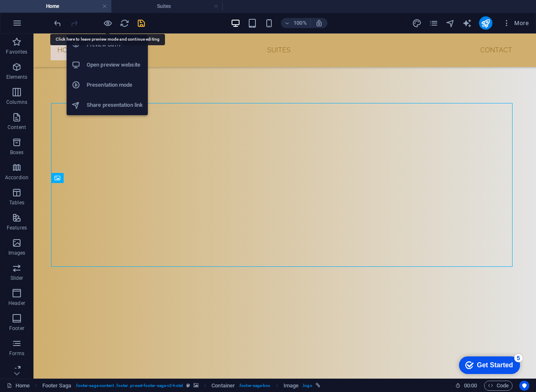
scroll to position [1977, 0]
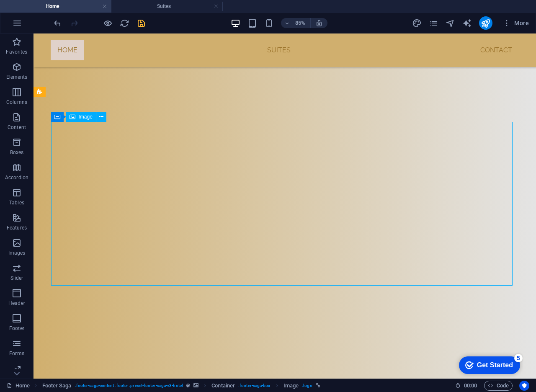
scroll to position [1977, 0]
click at [516, 21] on span "More" at bounding box center [516, 23] width 26 height 8
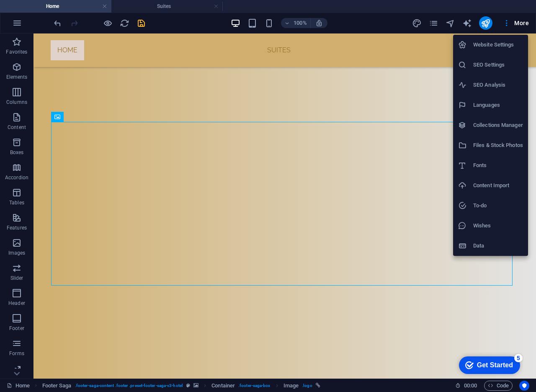
click at [507, 25] on div at bounding box center [268, 196] width 536 height 392
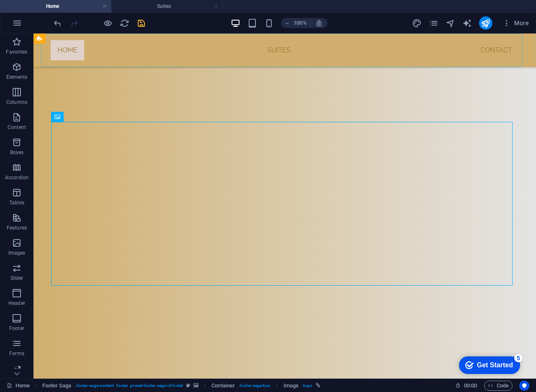
click at [498, 52] on nav "Home Suites Contact" at bounding box center [285, 51] width 482 height 34
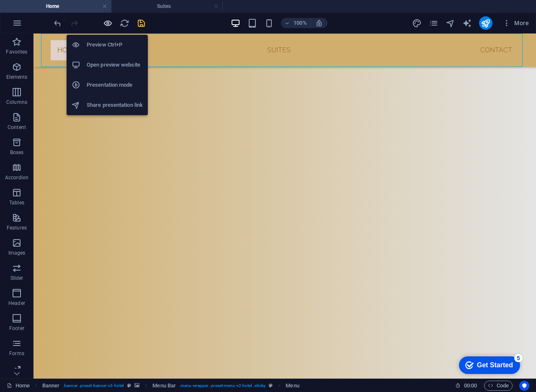
click at [105, 22] on icon "button" at bounding box center [108, 23] width 10 height 10
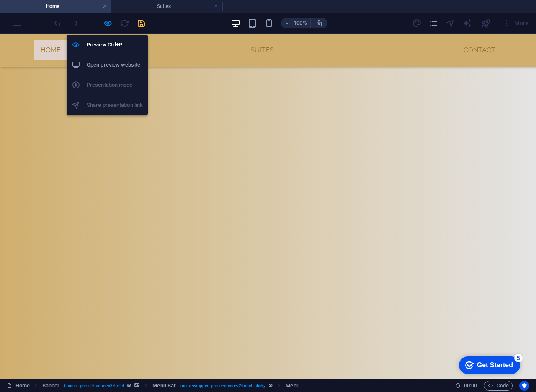
scroll to position [1853, 0]
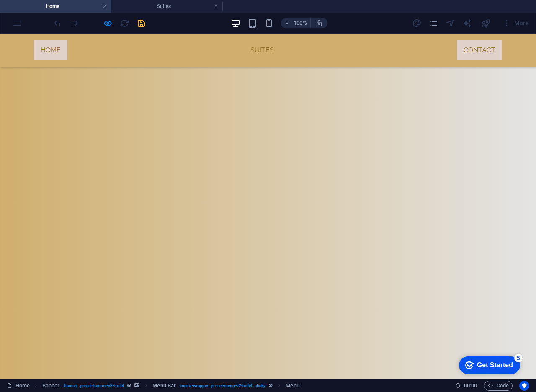
click at [471, 49] on link "Contact" at bounding box center [479, 50] width 45 height 20
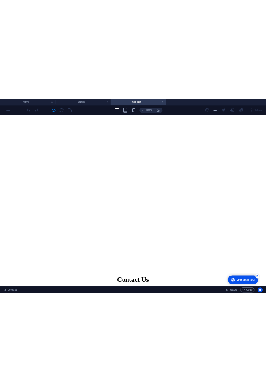
scroll to position [688, 0]
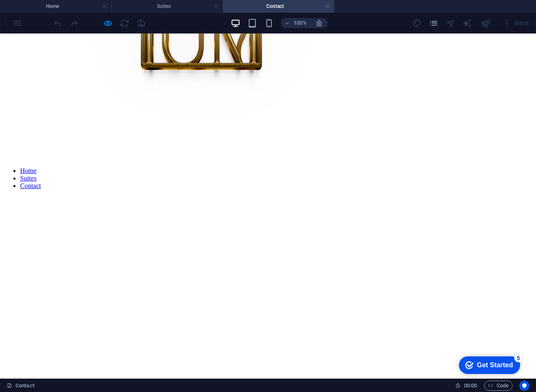
scroll to position [507, 0]
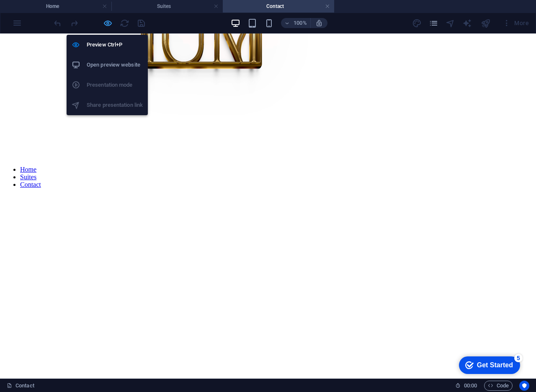
click at [107, 24] on icon "button" at bounding box center [108, 23] width 10 height 10
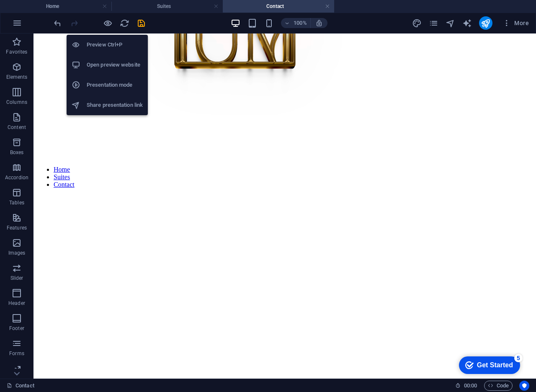
scroll to position [498, 0]
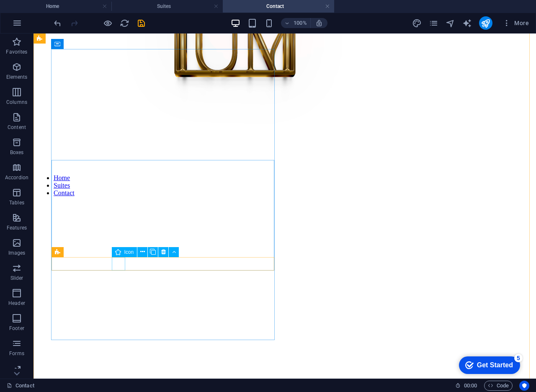
click at [163, 251] on icon at bounding box center [163, 252] width 5 height 9
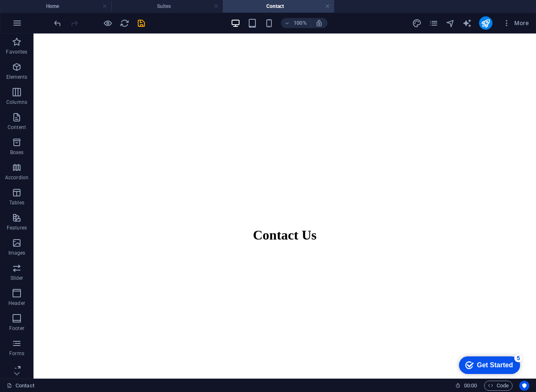
scroll to position [813, 0]
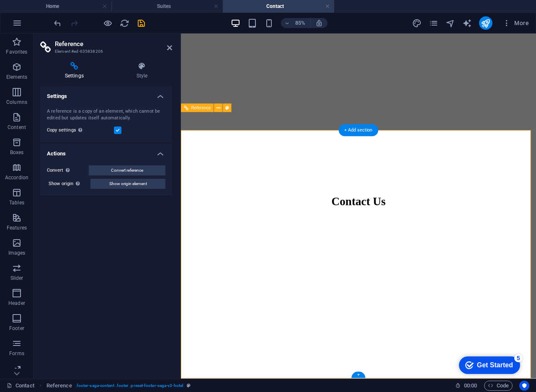
scroll to position [808, 0]
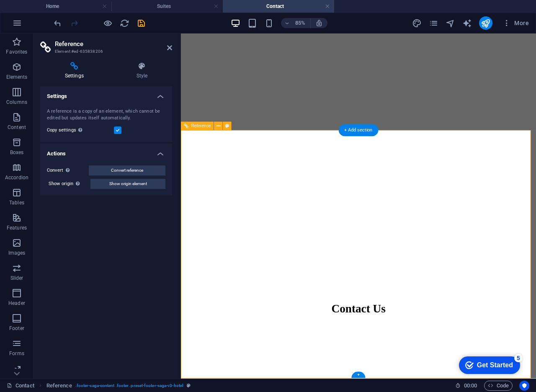
click at [167, 50] on icon at bounding box center [169, 47] width 5 height 7
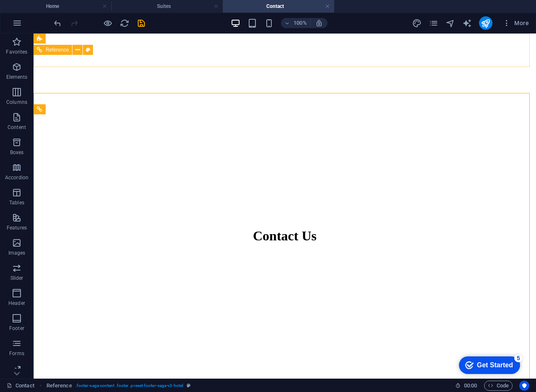
scroll to position [813, 0]
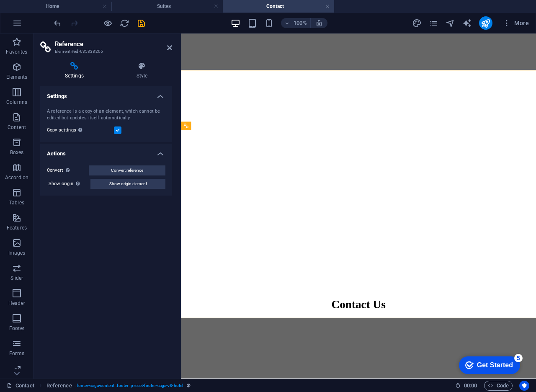
scroll to position [808, 0]
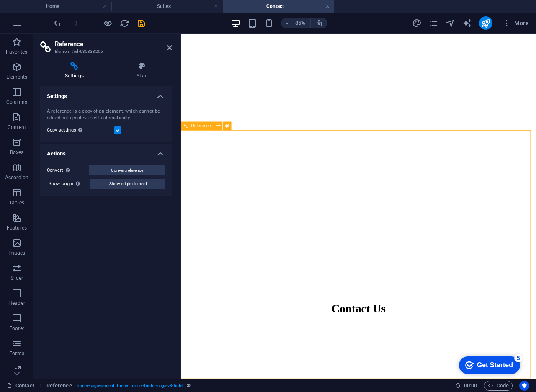
drag, startPoint x: 413, startPoint y: 360, endPoint x: 530, endPoint y: 359, distance: 117.4
click at [168, 50] on icon at bounding box center [169, 47] width 5 height 7
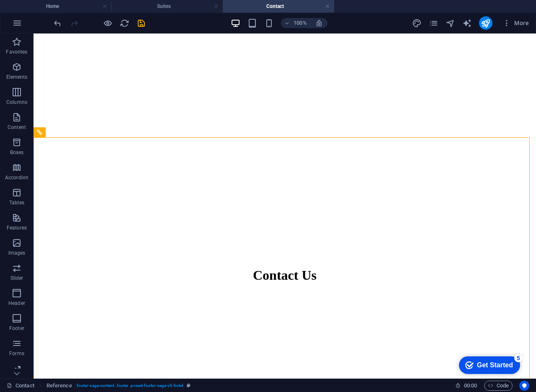
scroll to position [819, 0]
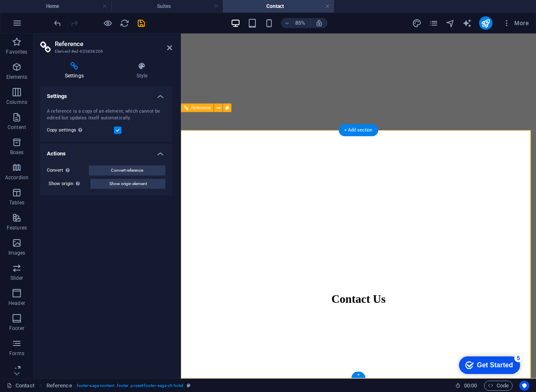
scroll to position [808, 0]
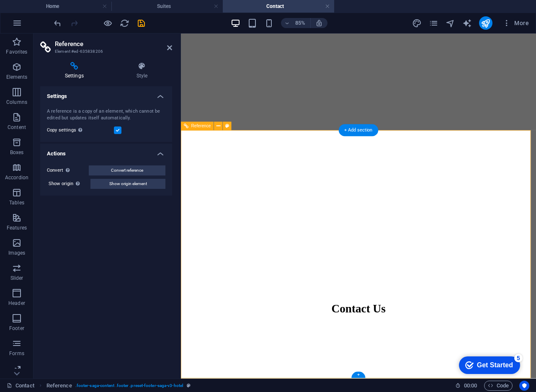
click at [168, 47] on icon at bounding box center [169, 47] width 5 height 7
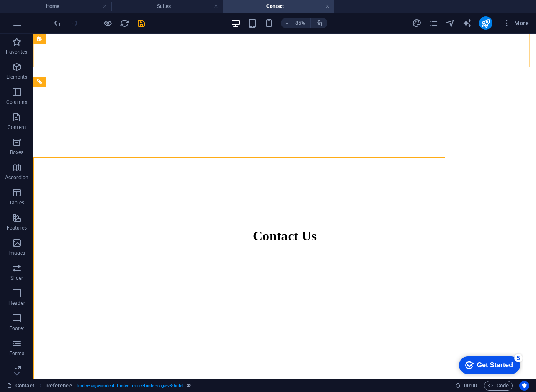
scroll to position [819, 0]
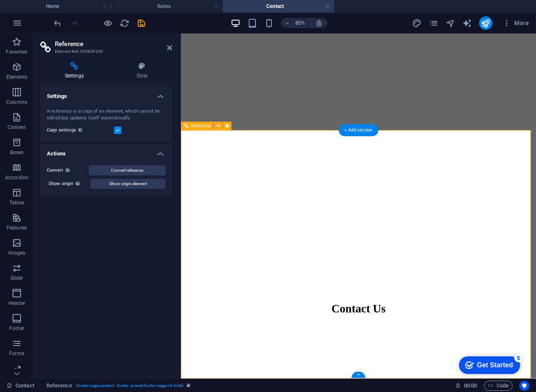
click at [168, 47] on icon at bounding box center [169, 47] width 5 height 7
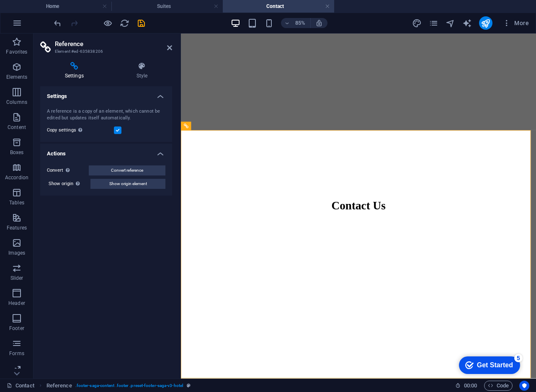
scroll to position [819, 0]
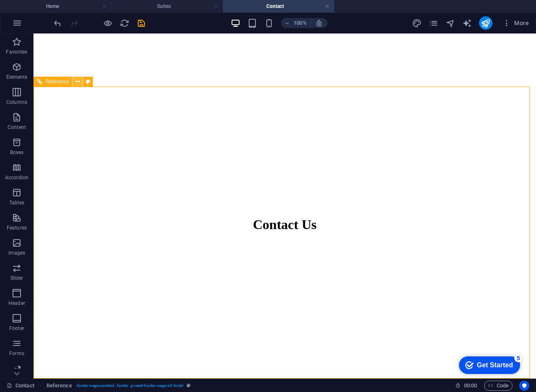
click at [80, 84] on button at bounding box center [78, 82] width 10 height 10
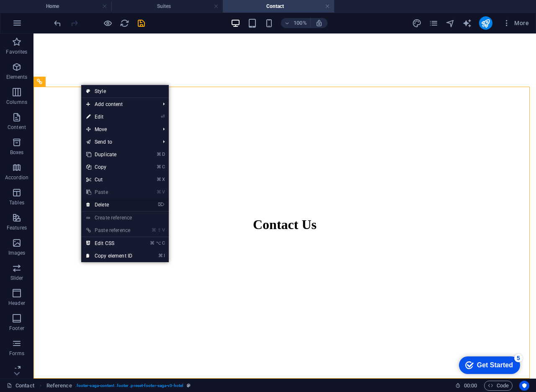
click at [114, 204] on link "⌦ Delete" at bounding box center [109, 205] width 56 height 13
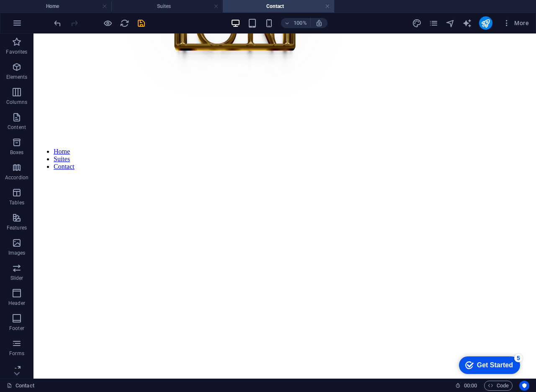
scroll to position [527, 0]
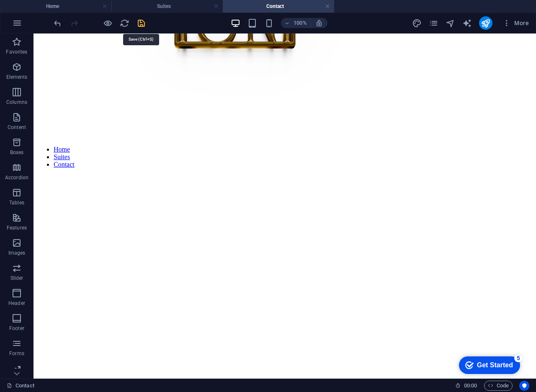
click at [139, 24] on icon "save" at bounding box center [142, 23] width 10 height 10
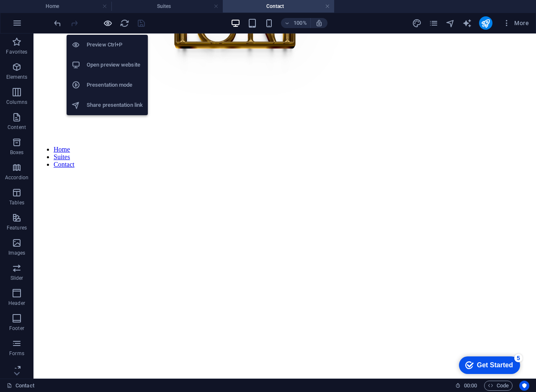
click at [104, 23] on icon "button" at bounding box center [108, 23] width 10 height 10
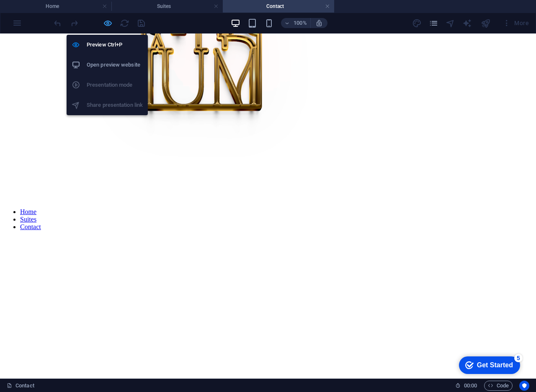
scroll to position [396, 0]
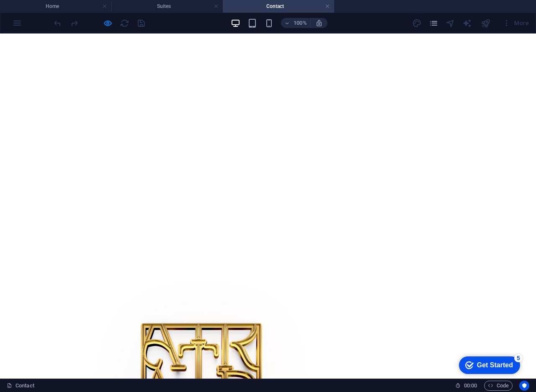
scroll to position [232, 0]
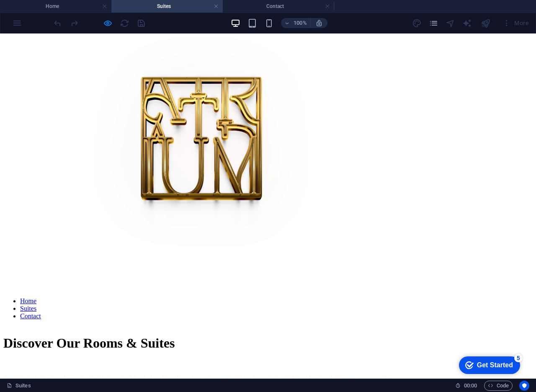
scroll to position [581, 0]
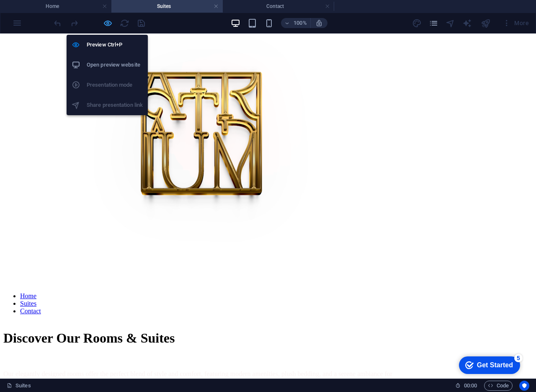
click at [110, 27] on icon "button" at bounding box center [108, 23] width 10 height 10
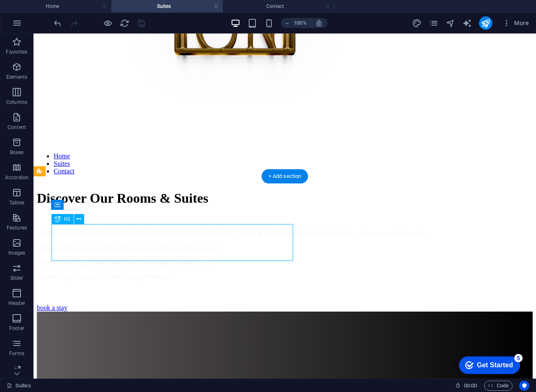
scroll to position [642, 0]
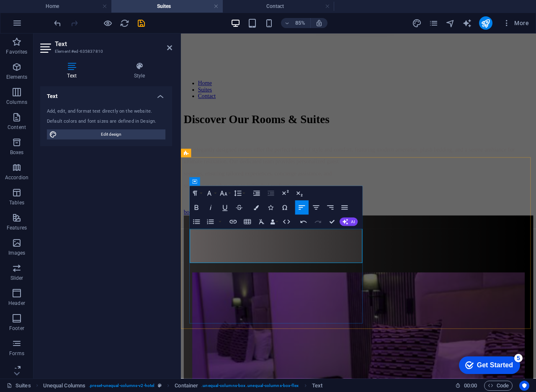
scroll to position [1594, 1]
click at [258, 207] on icon "button" at bounding box center [256, 207] width 5 height 5
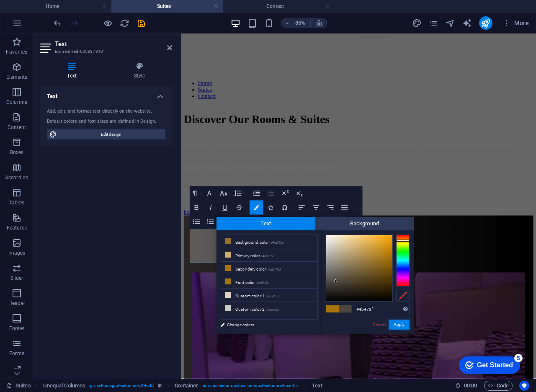
type input "#49453e"
drag, startPoint x: 346, startPoint y: 276, endPoint x: 336, endPoint y: 282, distance: 11.5
click at [336, 282] on div at bounding box center [360, 268] width 66 height 66
click at [395, 326] on button "Apply" at bounding box center [399, 325] width 21 height 10
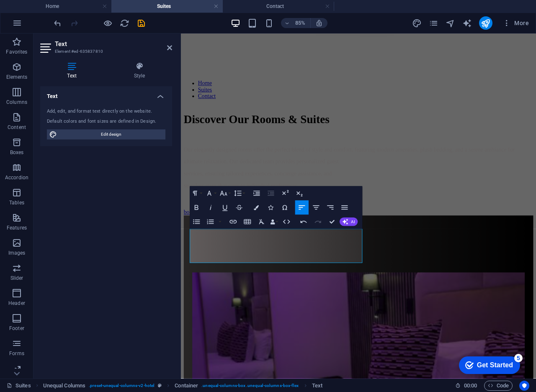
click at [166, 46] on h2 "Text" at bounding box center [113, 44] width 117 height 8
click at [169, 49] on icon at bounding box center [169, 47] width 5 height 7
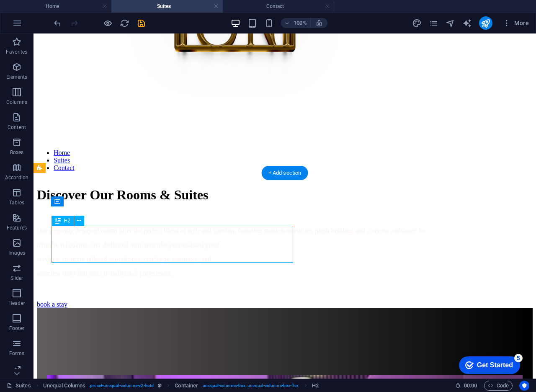
scroll to position [645, 0]
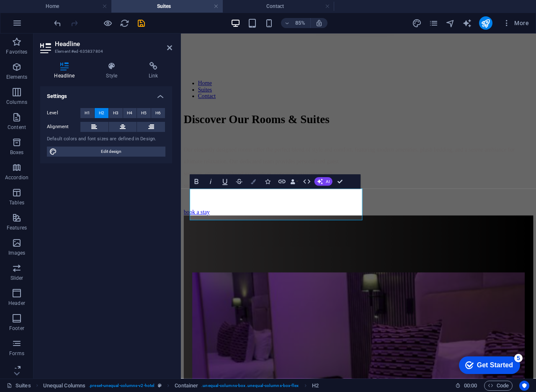
click at [255, 180] on icon "button" at bounding box center [253, 181] width 5 height 5
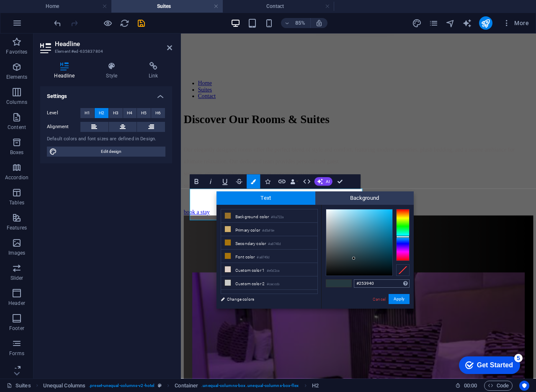
drag, startPoint x: 380, startPoint y: 284, endPoint x: 355, endPoint y: 283, distance: 24.3
click at [355, 283] on input "#253940" at bounding box center [382, 284] width 56 height 8
click at [376, 298] on link "Cancel" at bounding box center [379, 299] width 15 height 6
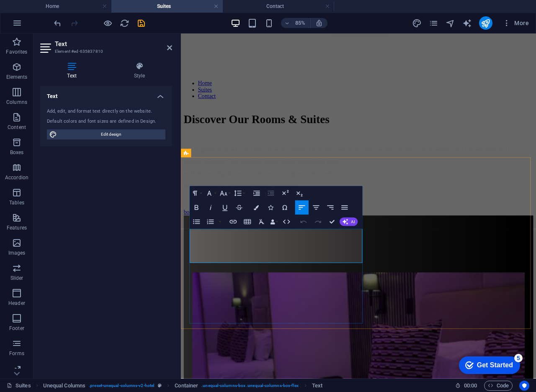
click at [258, 208] on icon "button" at bounding box center [256, 207] width 5 height 5
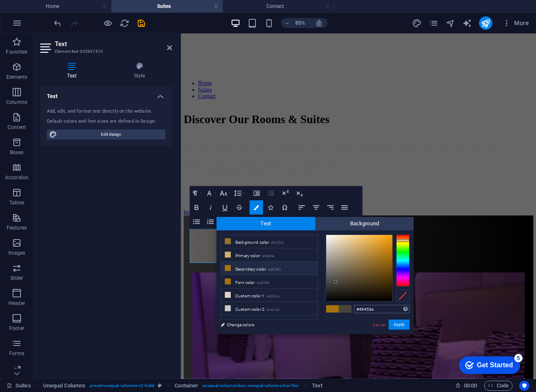
drag, startPoint x: 380, startPoint y: 308, endPoint x: 356, endPoint y: 307, distance: 23.9
click at [356, 307] on input "#49453e" at bounding box center [382, 309] width 56 height 8
type input "#253940"
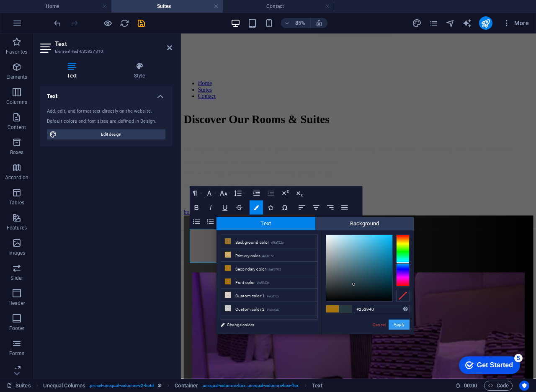
click at [394, 322] on button "Apply" at bounding box center [399, 325] width 21 height 10
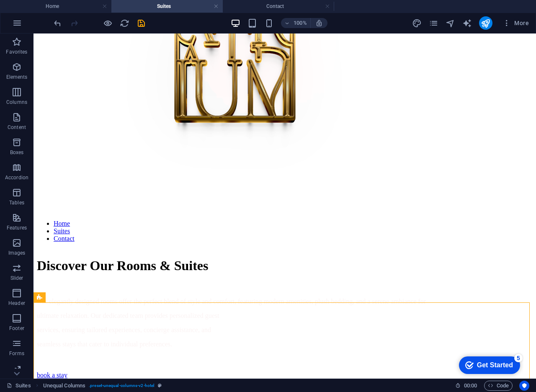
scroll to position [455, 0]
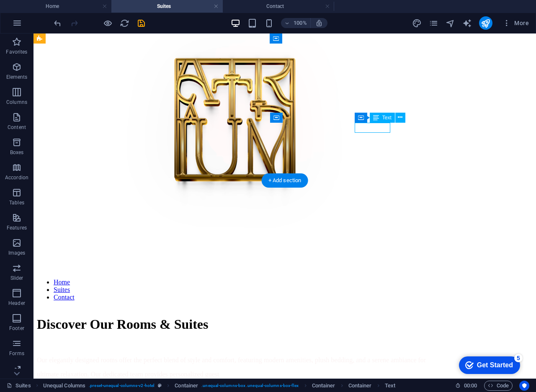
scroll to position [533, 0]
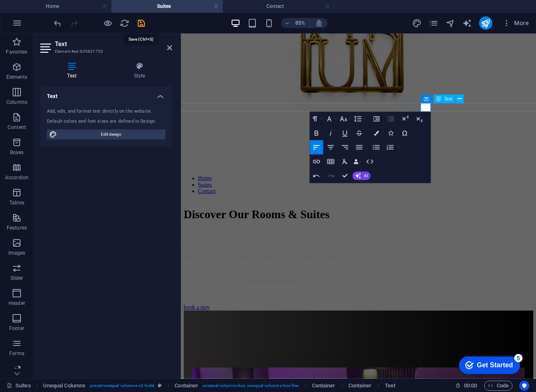
drag, startPoint x: 145, startPoint y: 25, endPoint x: 139, endPoint y: 26, distance: 5.9
click at [143, 25] on icon "save" at bounding box center [142, 23] width 10 height 10
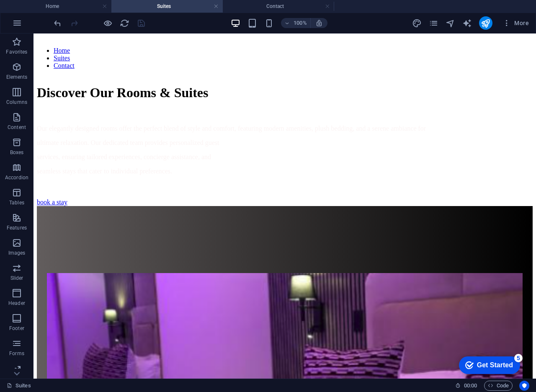
scroll to position [628, 0]
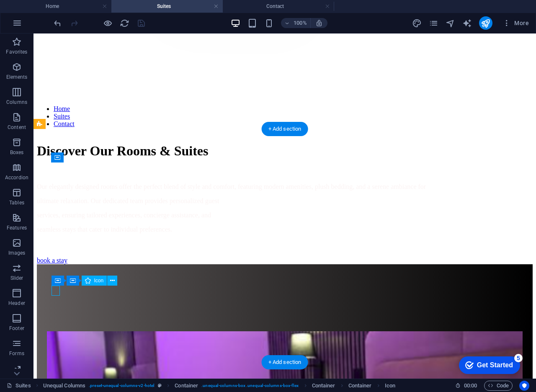
select select "xMidYMid"
select select "px"
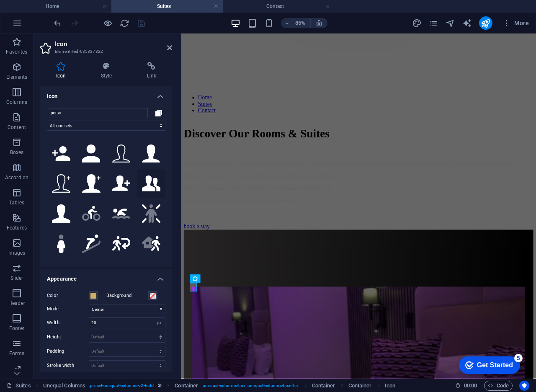
type input "perso"
click at [148, 180] on icon at bounding box center [151, 184] width 18 height 16
click at [93, 298] on span at bounding box center [93, 296] width 7 height 7
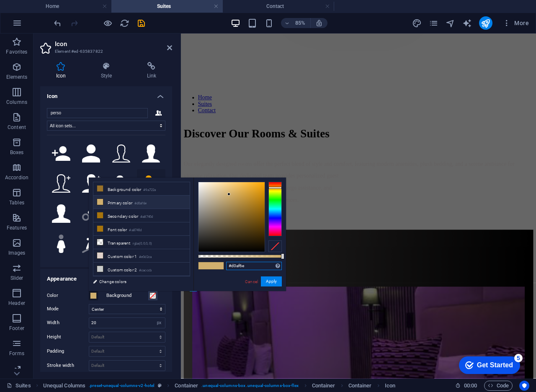
drag, startPoint x: 249, startPoint y: 267, endPoint x: 223, endPoint y: 262, distance: 26.7
click at [223, 262] on div "#d0af6e Supported formats #0852ed rgb(8, 82, 237) rgba(8, 82, 237, 90%) hsv(221…" at bounding box center [240, 295] width 93 height 235
paste input "253940"
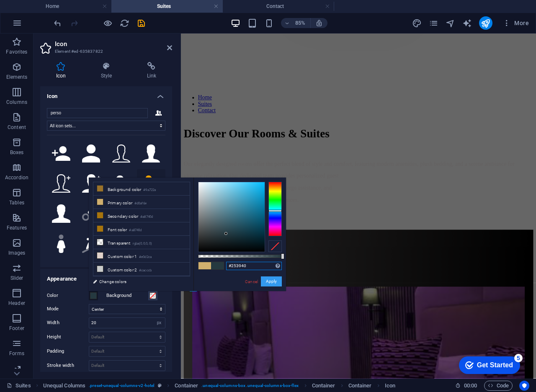
type input "#253940"
click at [264, 278] on button "Apply" at bounding box center [271, 282] width 21 height 10
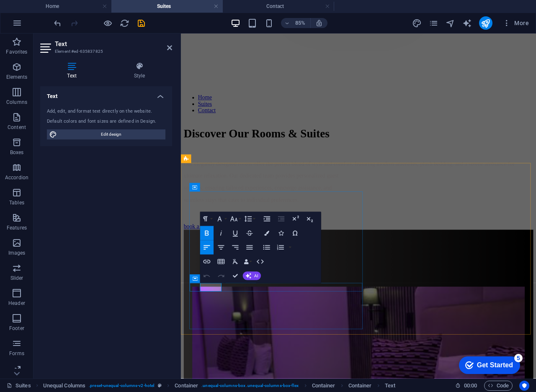
click at [264, 233] on icon "button" at bounding box center [266, 233] width 5 height 5
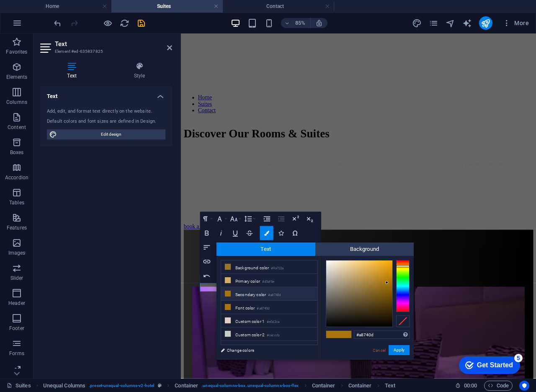
drag, startPoint x: 375, startPoint y: 332, endPoint x: 360, endPoint y: 330, distance: 14.9
click at [360, 330] on div "#a8740d Supported formats #0852ed rgb(8, 82, 237) rgba(8, 82, 237, 90%) hsv(221…" at bounding box center [367, 368] width 93 height 225
click at [377, 336] on input "#a8740d" at bounding box center [382, 335] width 56 height 8
type input "#253940"
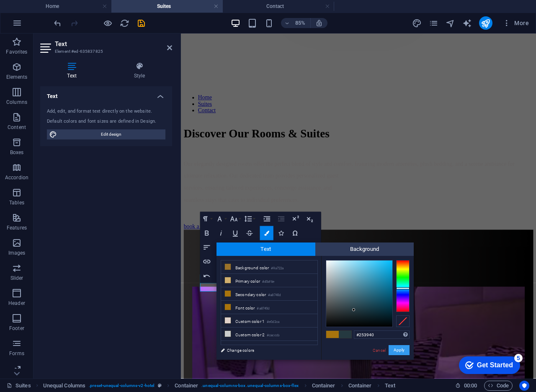
click at [394, 347] on button "Apply" at bounding box center [399, 350] width 21 height 10
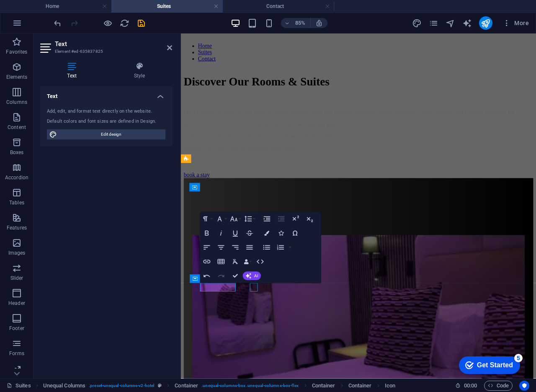
scroll to position [568, 0]
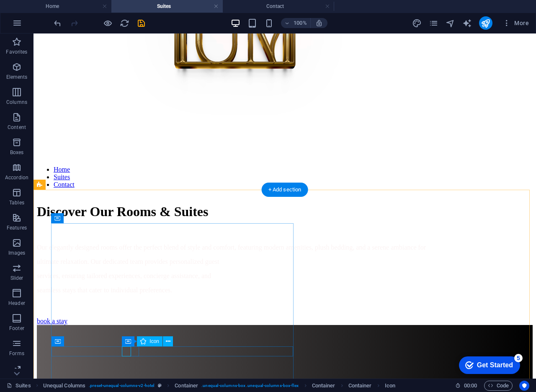
scroll to position [628, 0]
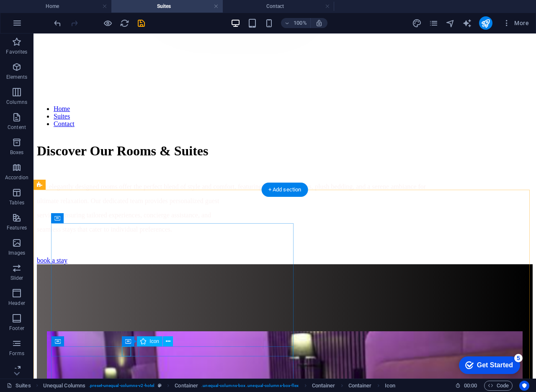
select select "xMidYMid"
select select "px"
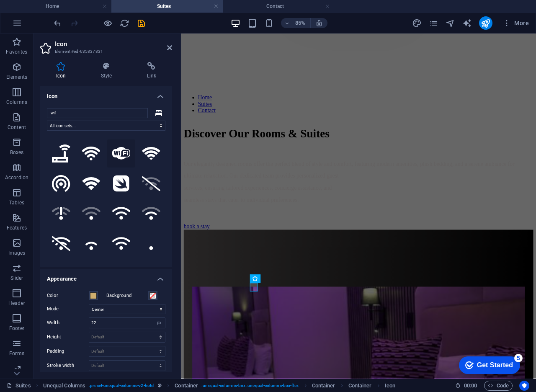
type input "wif"
click at [115, 156] on icon at bounding box center [121, 153] width 18 height 13
click at [94, 293] on span at bounding box center [93, 296] width 7 height 7
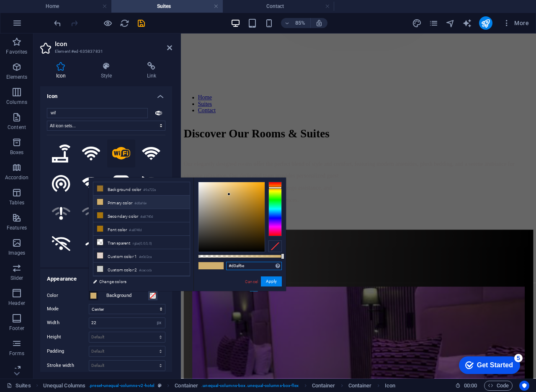
drag, startPoint x: 249, startPoint y: 264, endPoint x: 217, endPoint y: 259, distance: 32.7
click at [217, 259] on div "#d0af6e Supported formats #0852ed rgb(8, 82, 237) rgba(8, 82, 237, 90%) hsv(221…" at bounding box center [240, 295] width 93 height 235
paste input "253940"
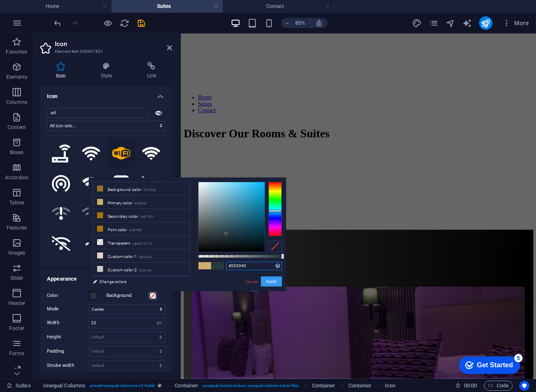
type input "#253940"
click at [267, 281] on button "Apply" at bounding box center [271, 282] width 21 height 10
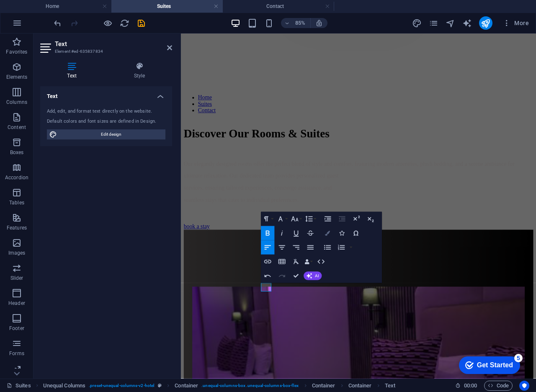
click at [324, 231] on button "Colors" at bounding box center [327, 233] width 13 height 14
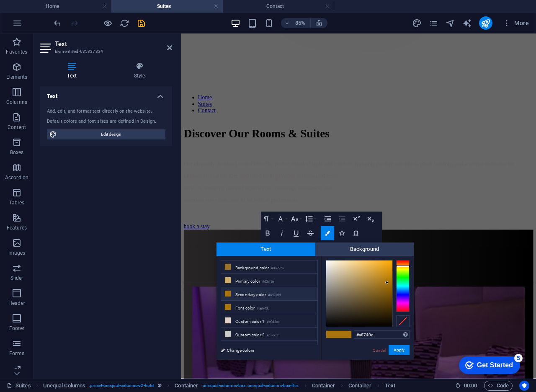
type input "#253940"
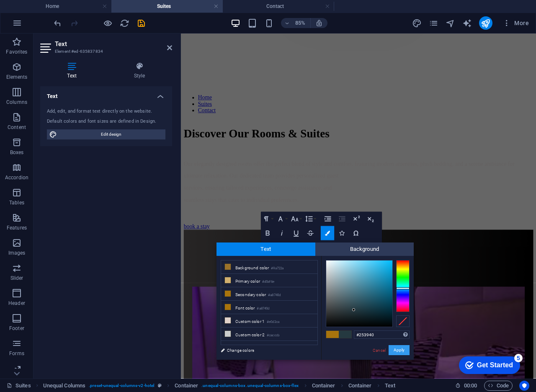
click at [404, 354] on button "Apply" at bounding box center [399, 350] width 21 height 10
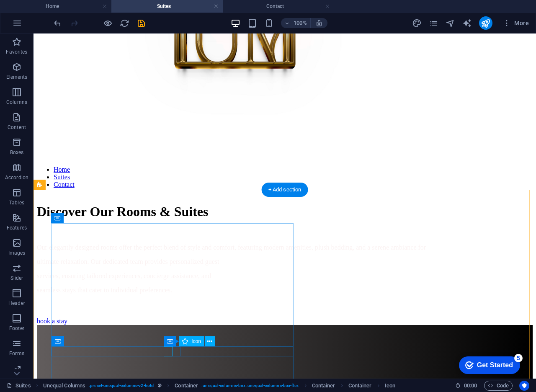
scroll to position [628, 0]
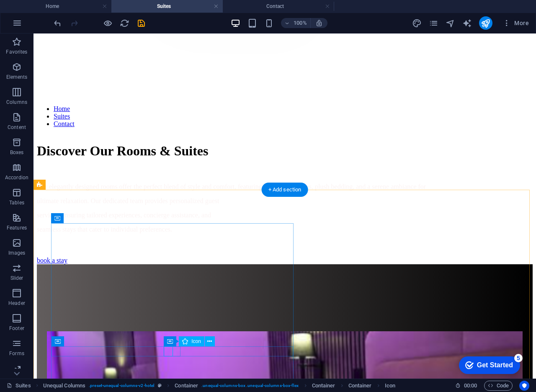
select select "xMidYMid"
select select "px"
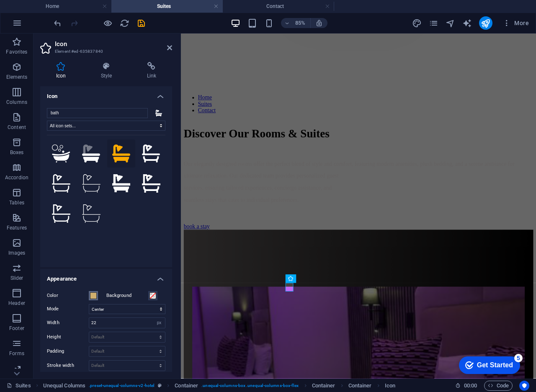
click at [92, 293] on span at bounding box center [93, 296] width 7 height 7
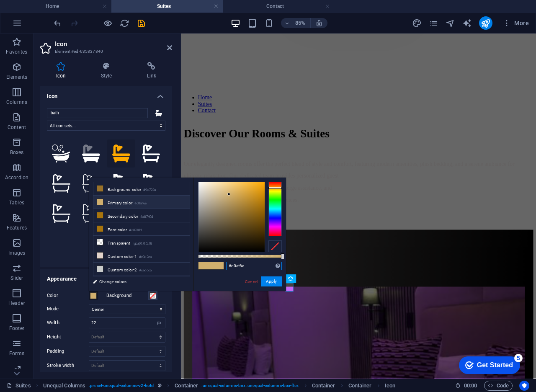
drag, startPoint x: 257, startPoint y: 267, endPoint x: 209, endPoint y: 264, distance: 48.3
click at [209, 264] on div "#d0af6e Supported formats #0852ed rgb(8, 82, 237) rgba(8, 82, 237, 90%) hsv(221…" at bounding box center [240, 295] width 93 height 235
paste input "253940"
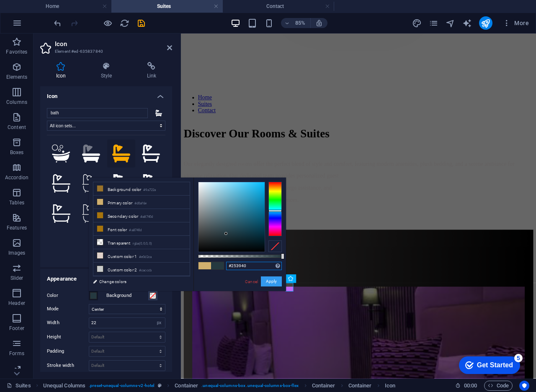
type input "#253940"
click at [267, 279] on button "Apply" at bounding box center [271, 282] width 21 height 10
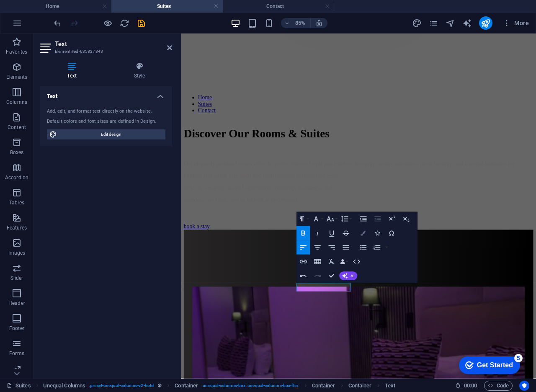
click at [365, 233] on icon "button" at bounding box center [363, 233] width 5 height 5
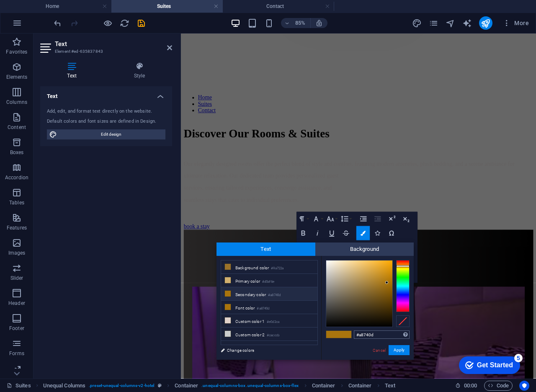
type input "#253940"
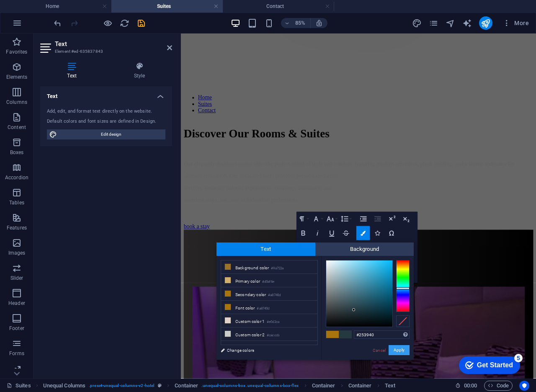
click at [398, 352] on button "Apply" at bounding box center [399, 350] width 21 height 10
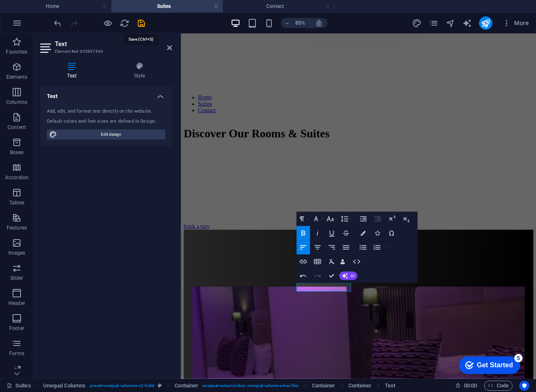
click at [141, 24] on icon "save" at bounding box center [142, 23] width 10 height 10
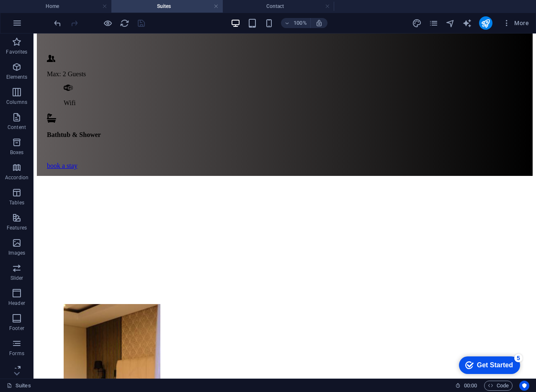
scroll to position [1126, 0]
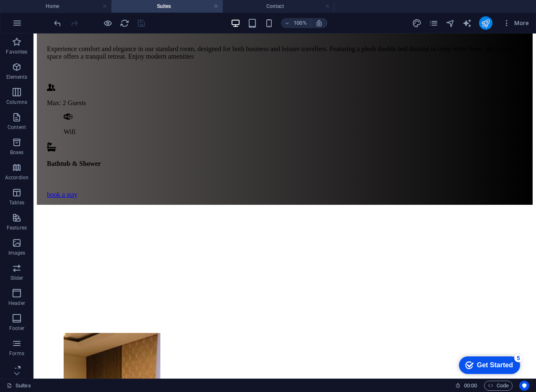
click at [487, 28] on button "publish" at bounding box center [485, 22] width 13 height 13
